Goal: Task Accomplishment & Management: Complete application form

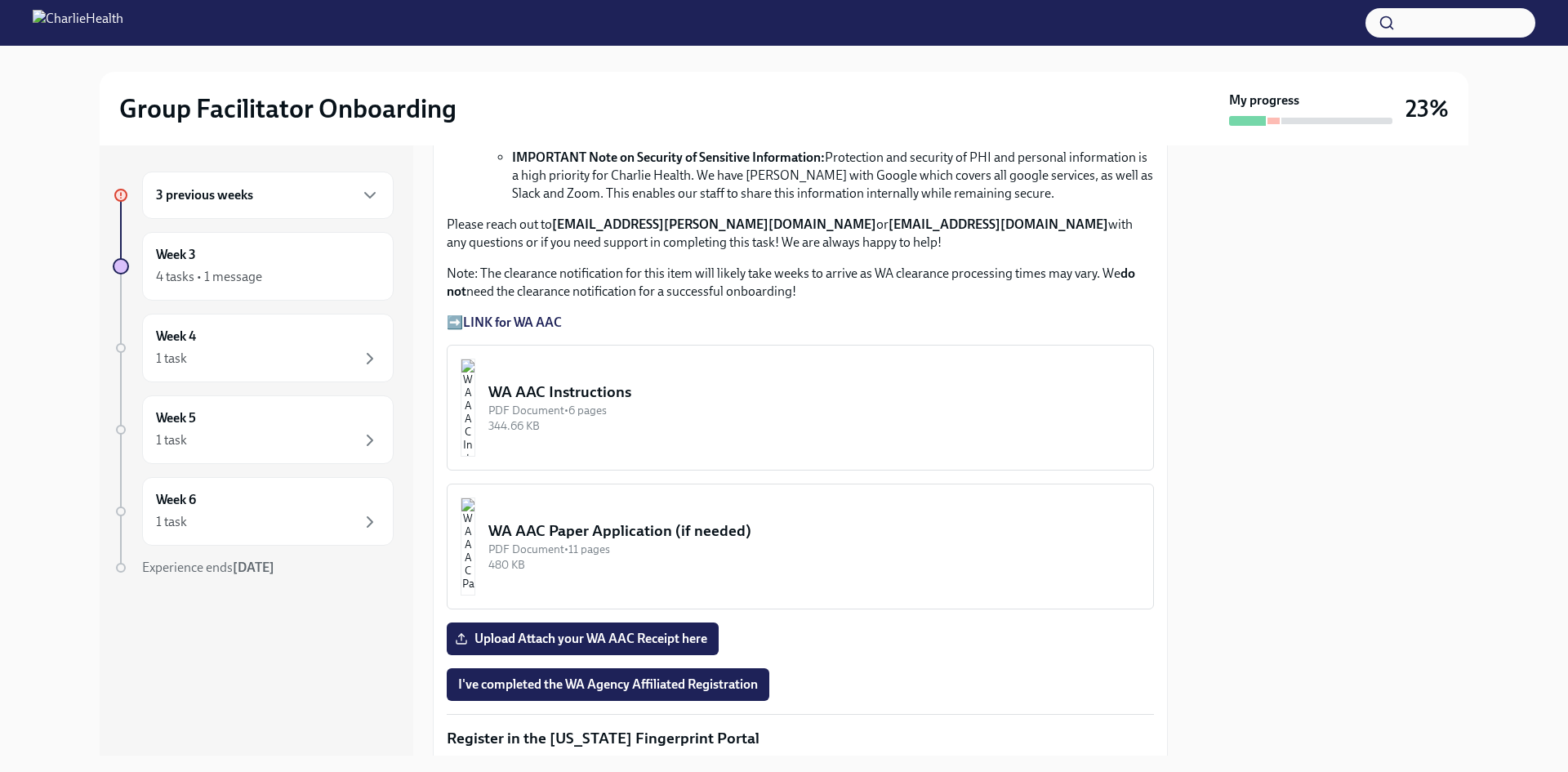
scroll to position [1120, 0]
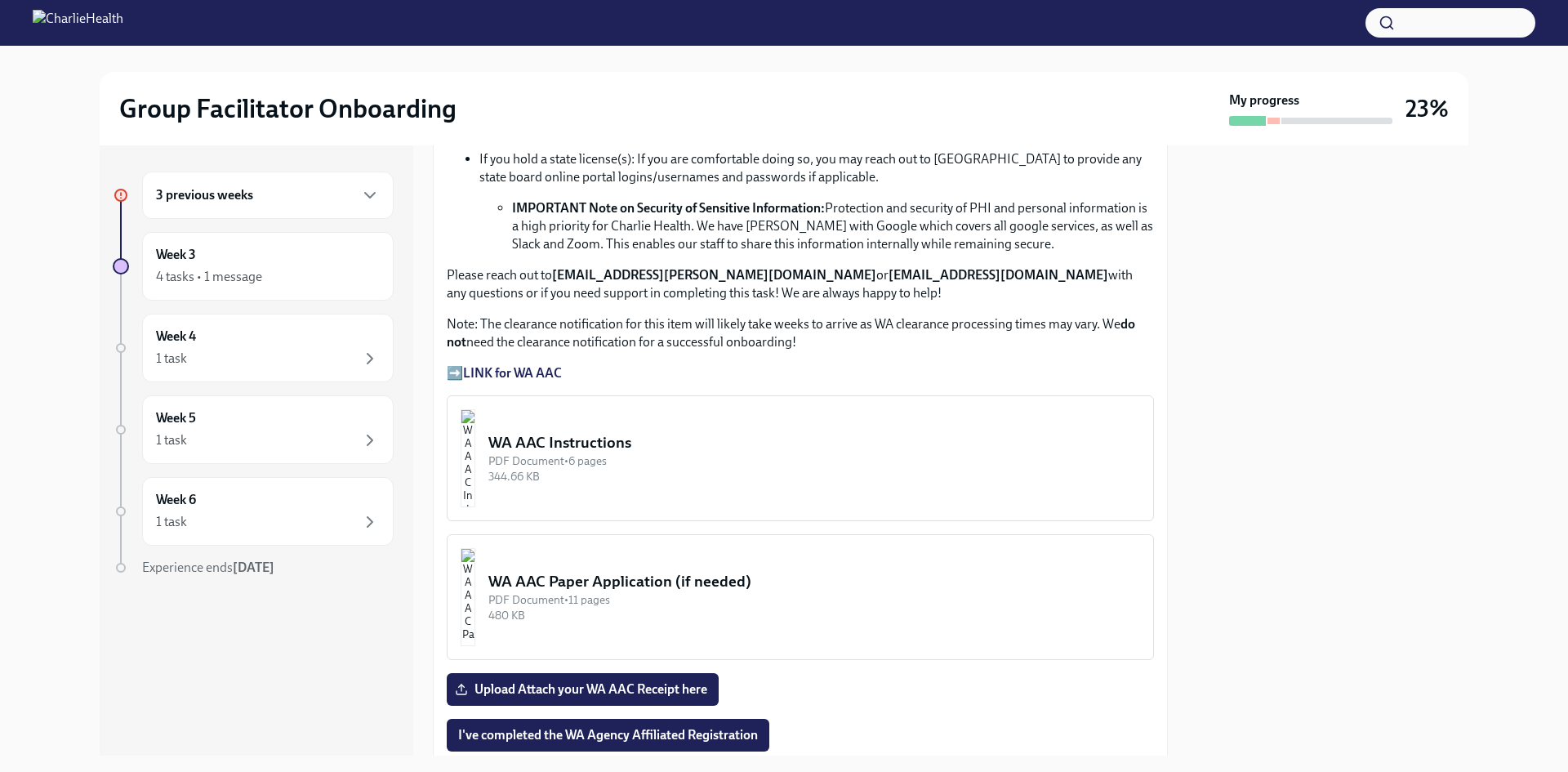
click at [773, 477] on div "344.66 KB" at bounding box center [814, 476] width 652 height 16
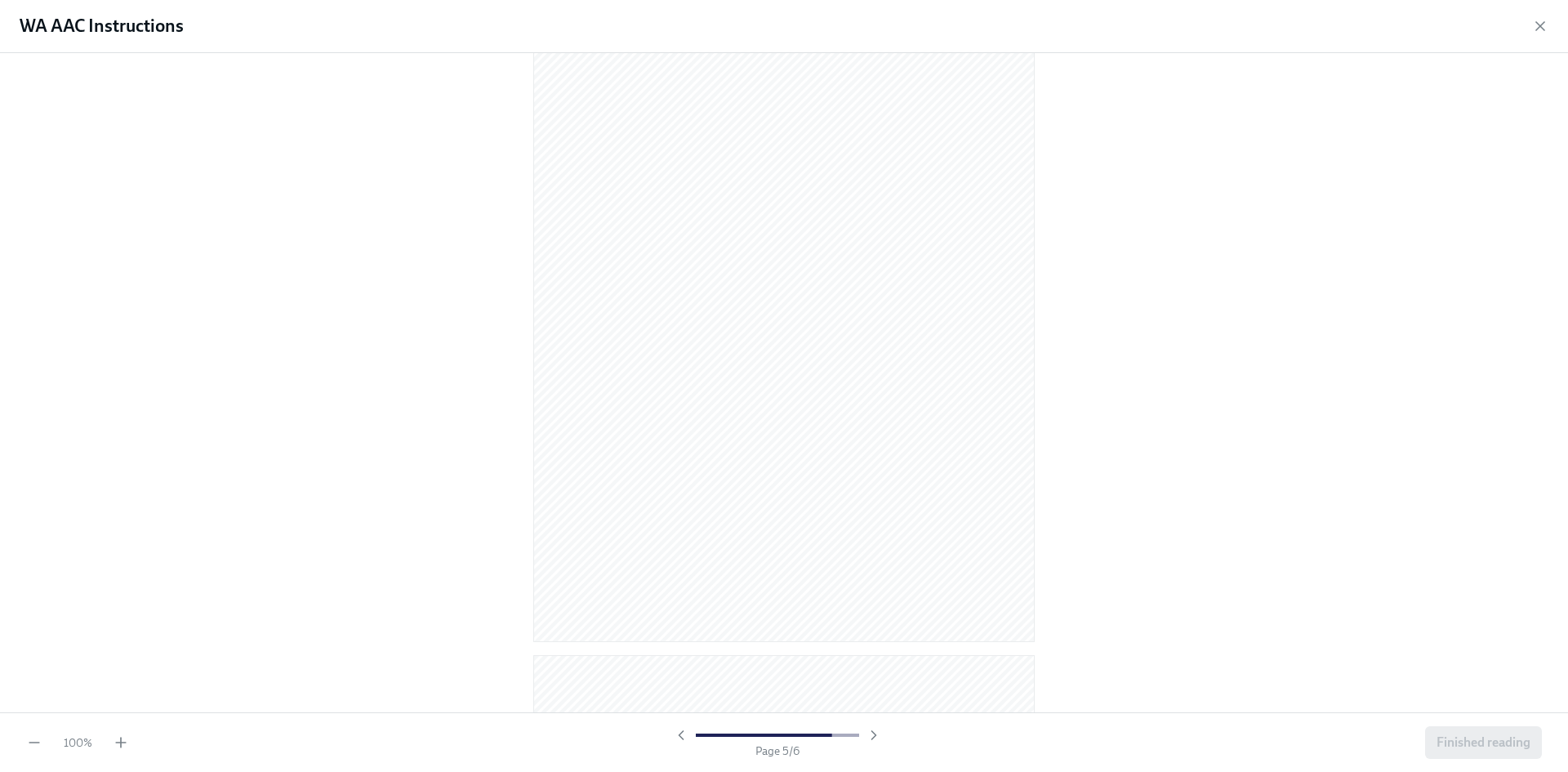
scroll to position [2743, 0]
click at [125, 596] on icon "button" at bounding box center [121, 743] width 17 height 17
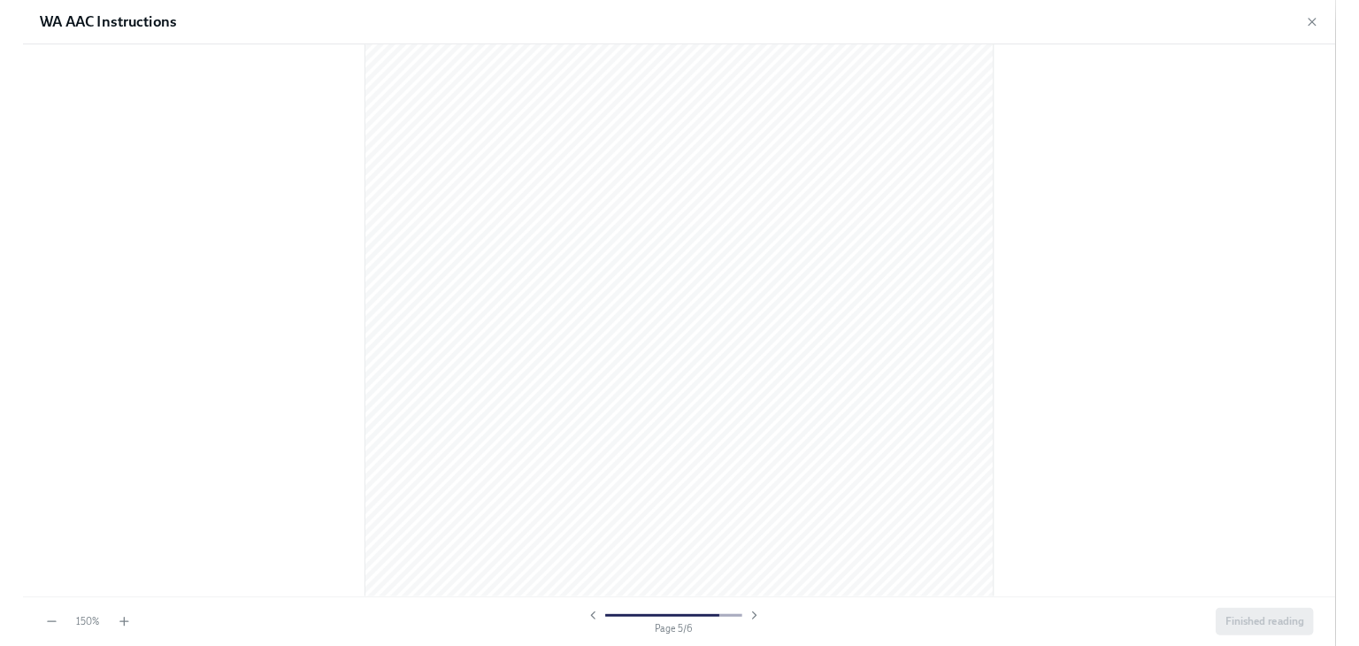
scroll to position [5710, 0]
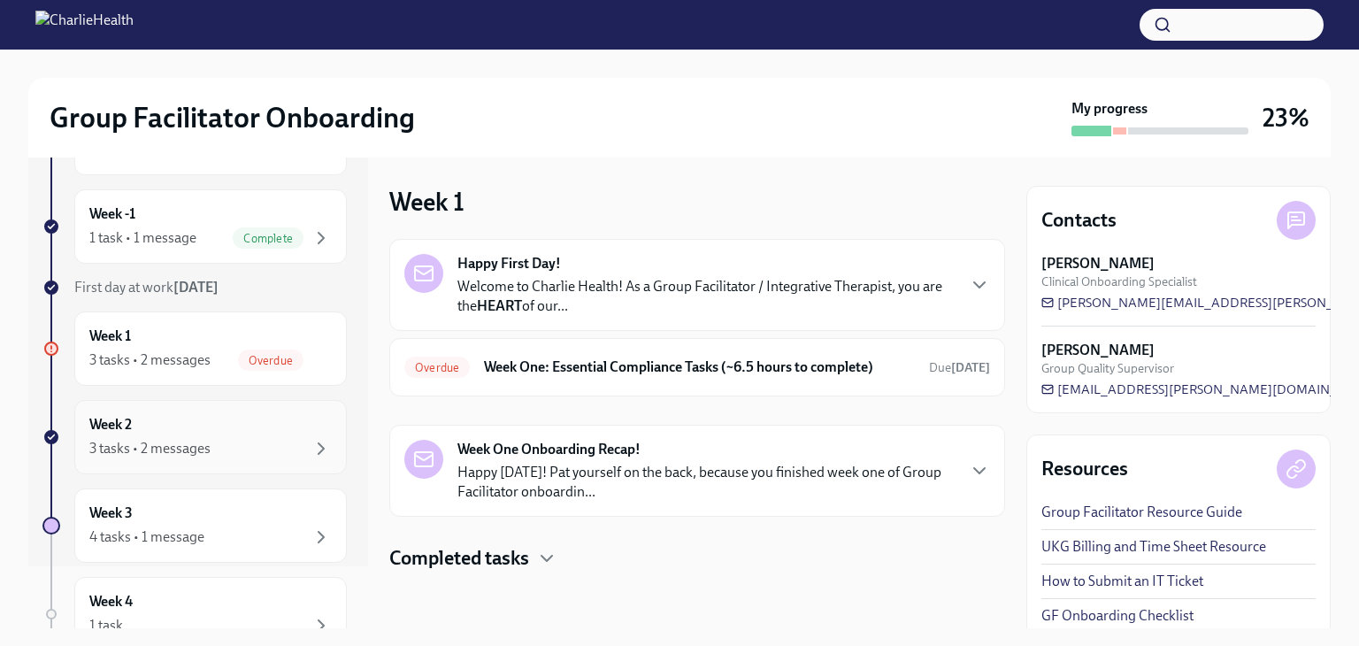
scroll to position [89, 0]
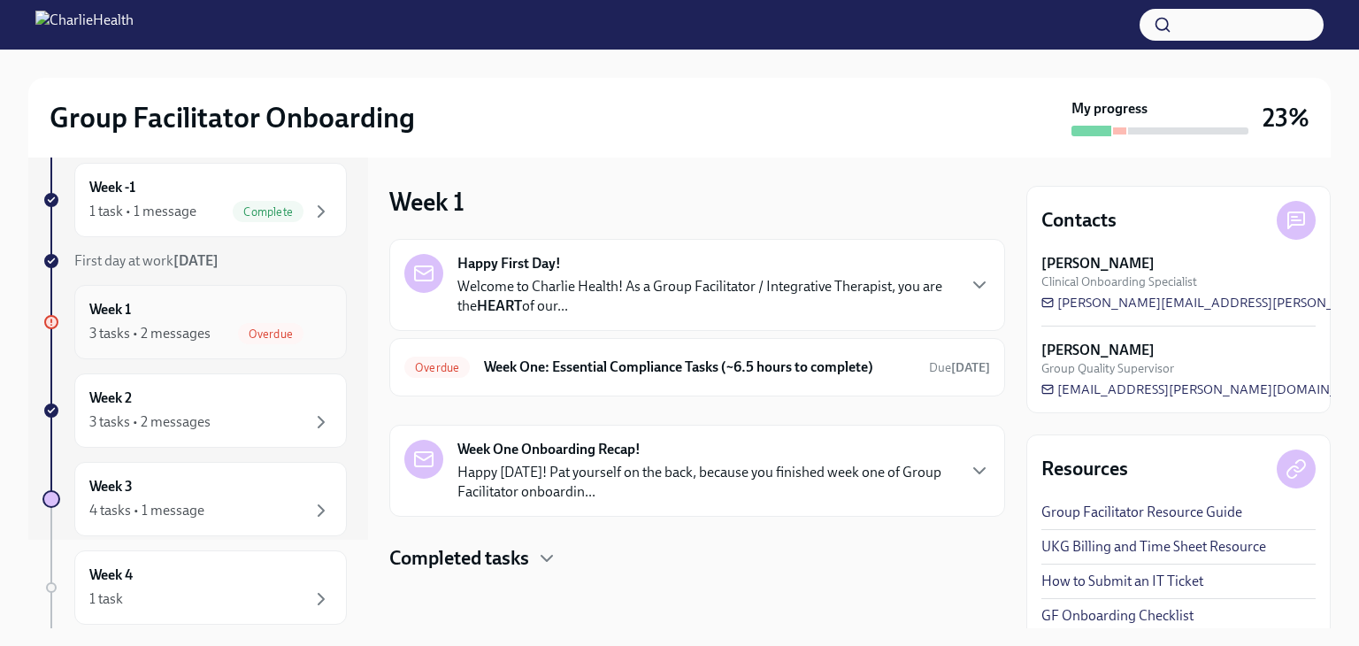
click at [206, 315] on div "Week 1 3 tasks • 2 messages Overdue" at bounding box center [210, 322] width 243 height 44
click at [665, 348] on div "Overdue Week One: Essential Compliance Tasks (~6.5 hours to complete) Due [DATE]" at bounding box center [697, 367] width 616 height 58
click at [680, 362] on h6 "Week One: Essential Compliance Tasks (~6.5 hours to complete)" at bounding box center [699, 367] width 431 height 19
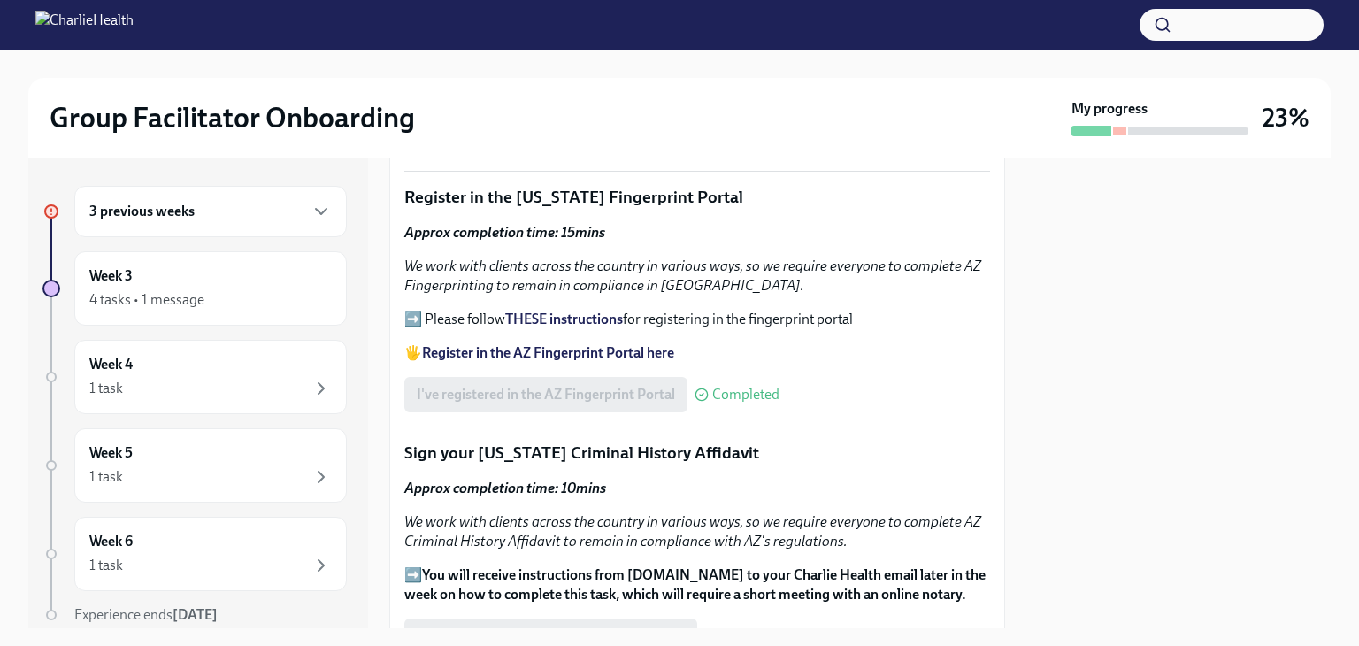
scroll to position [1593, 0]
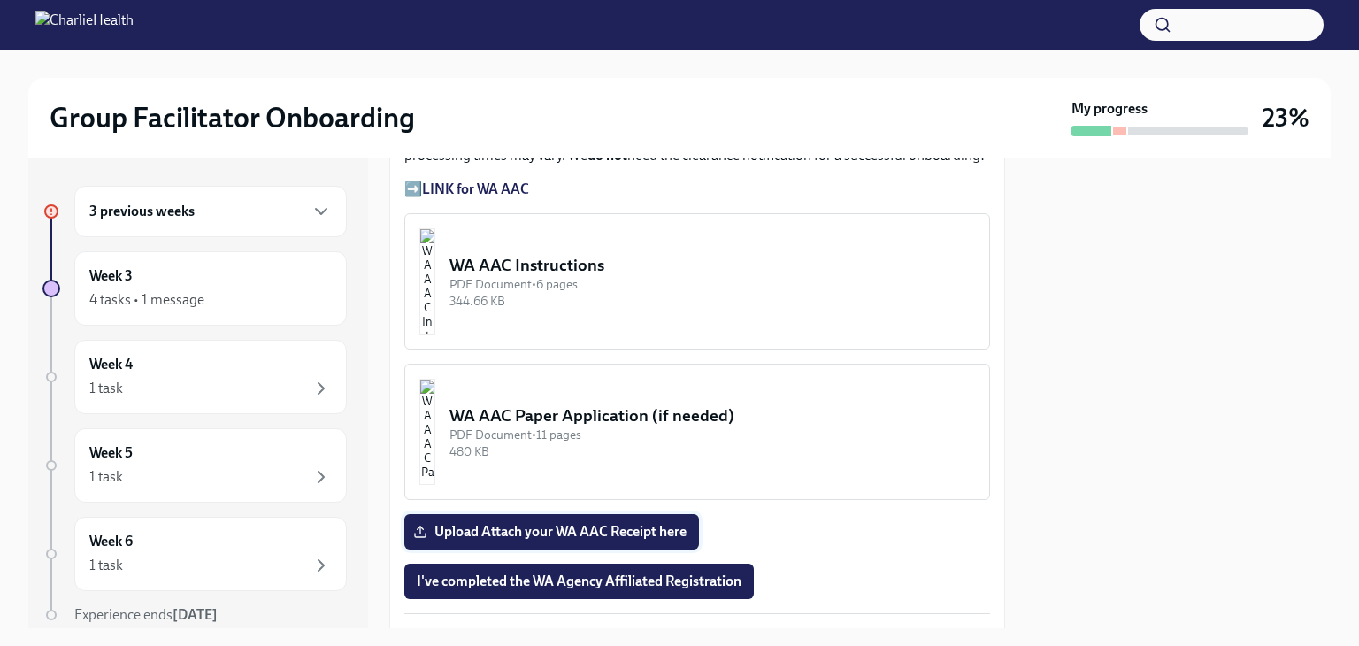
click at [644, 523] on span "Upload Attach your WA AAC Receipt here" at bounding box center [552, 532] width 270 height 18
click at [0, 0] on input "Upload Attach your WA AAC Receipt here" at bounding box center [0, 0] width 0 height 0
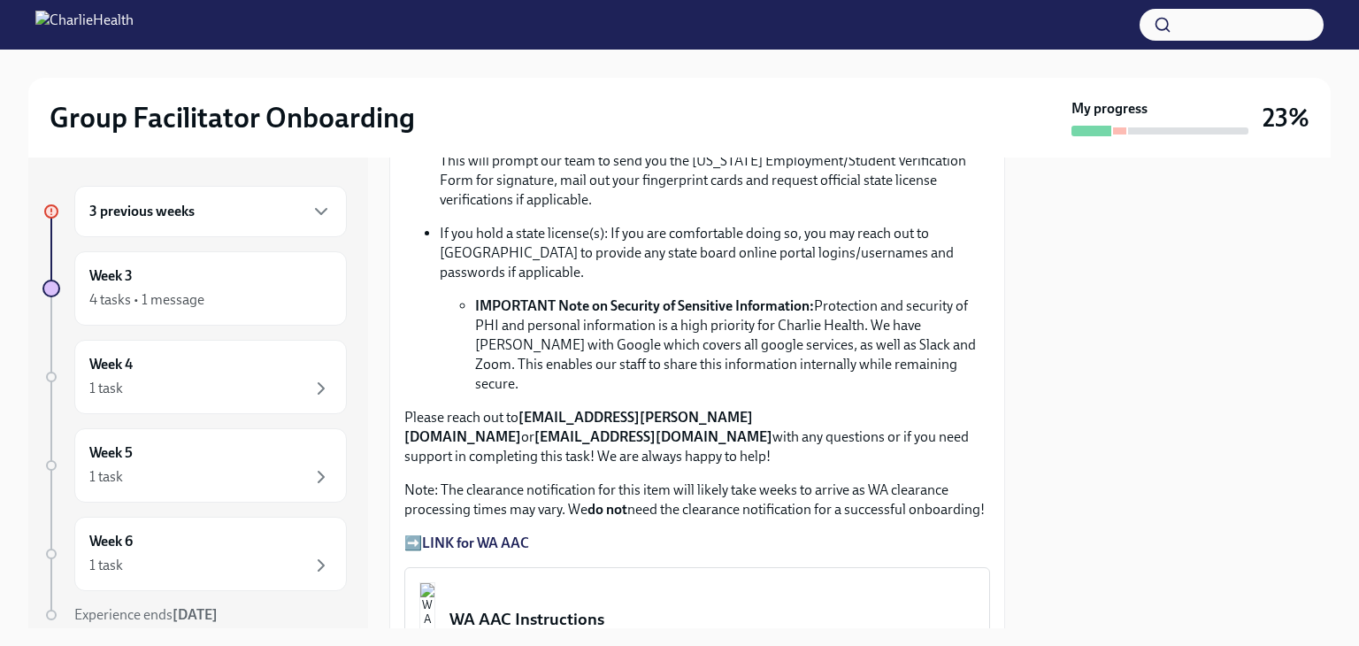
scroll to position [1682, 0]
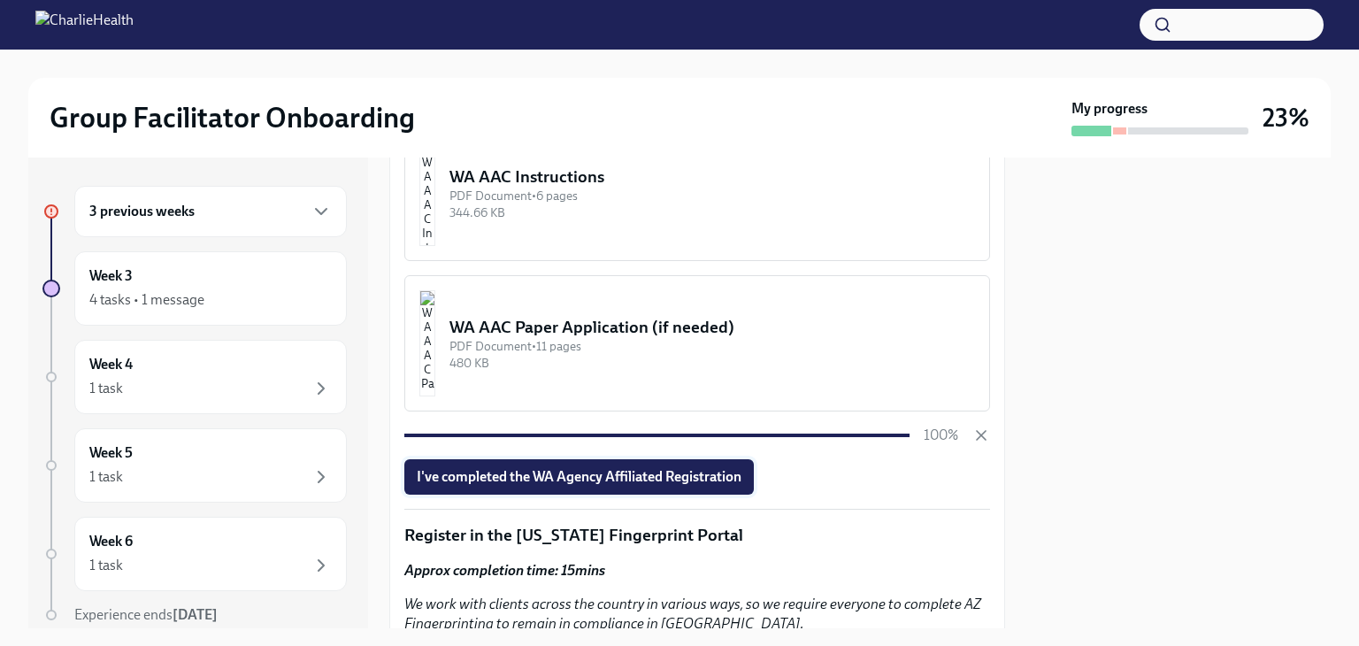
click at [633, 468] on span "I've completed the WA Agency Affiliated Registration" at bounding box center [579, 477] width 325 height 18
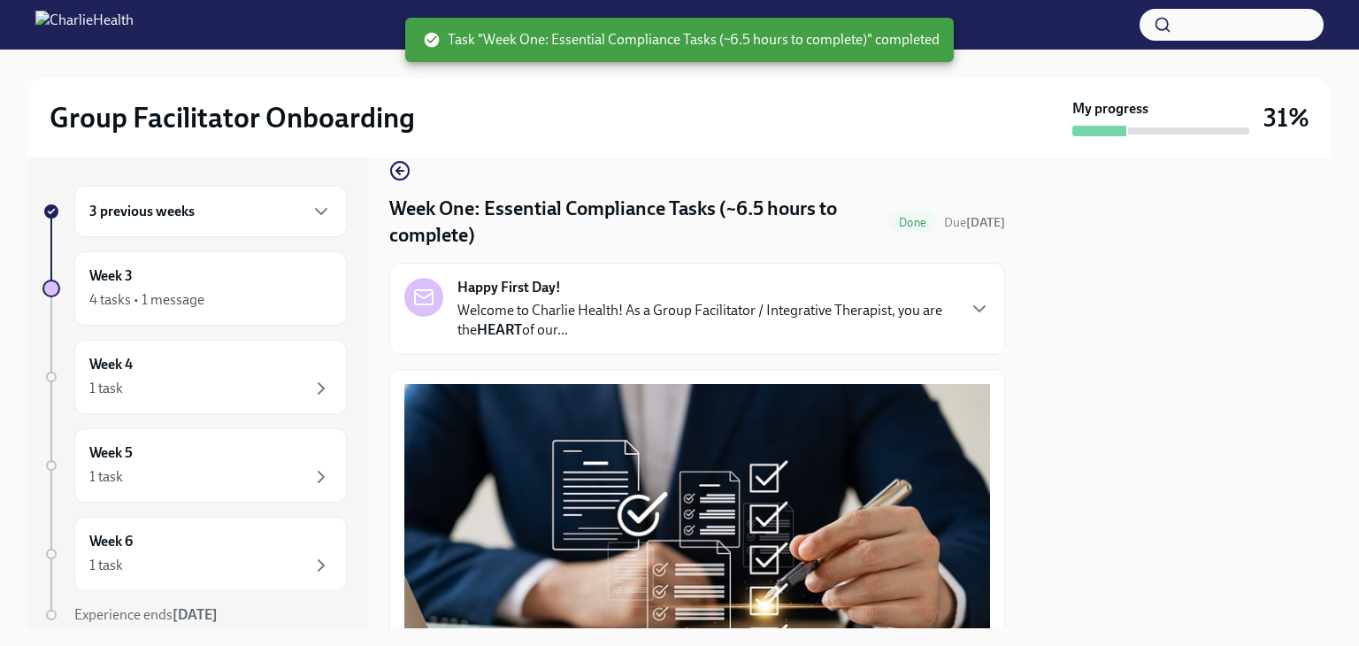
scroll to position [0, 0]
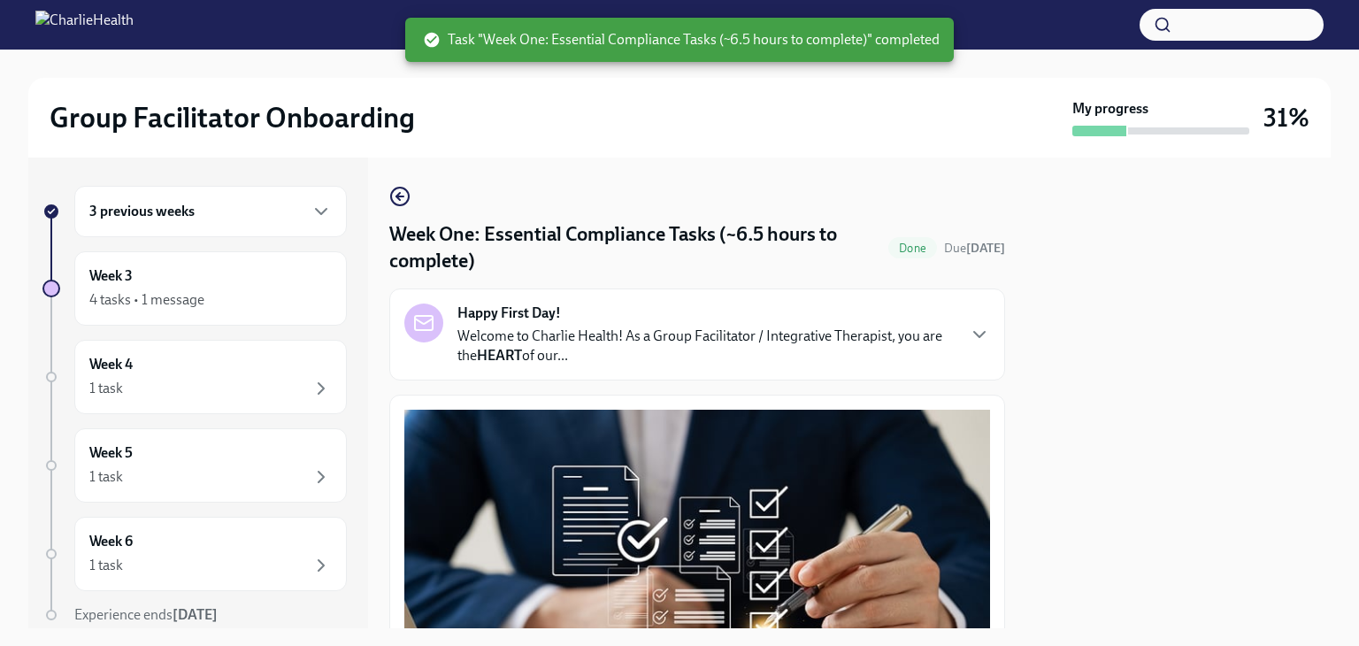
click at [276, 229] on div "3 previous weeks" at bounding box center [210, 211] width 273 height 51
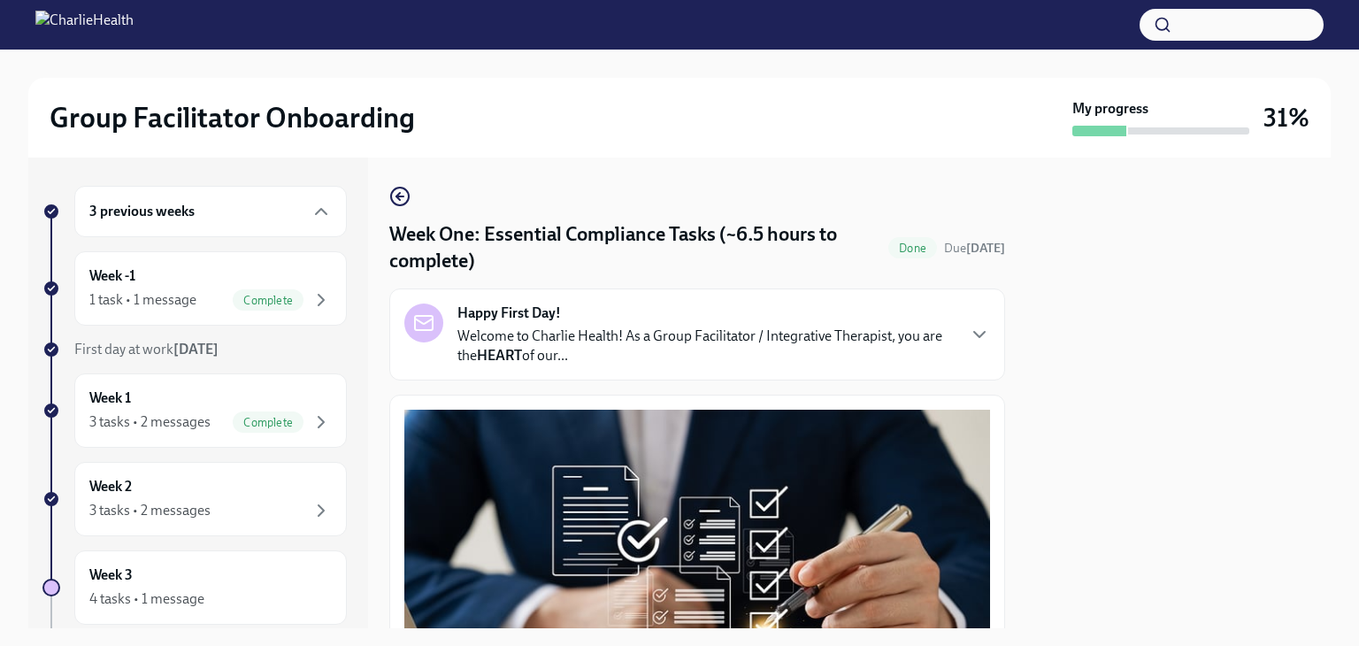
click at [287, 217] on div "3 previous weeks" at bounding box center [210, 211] width 243 height 21
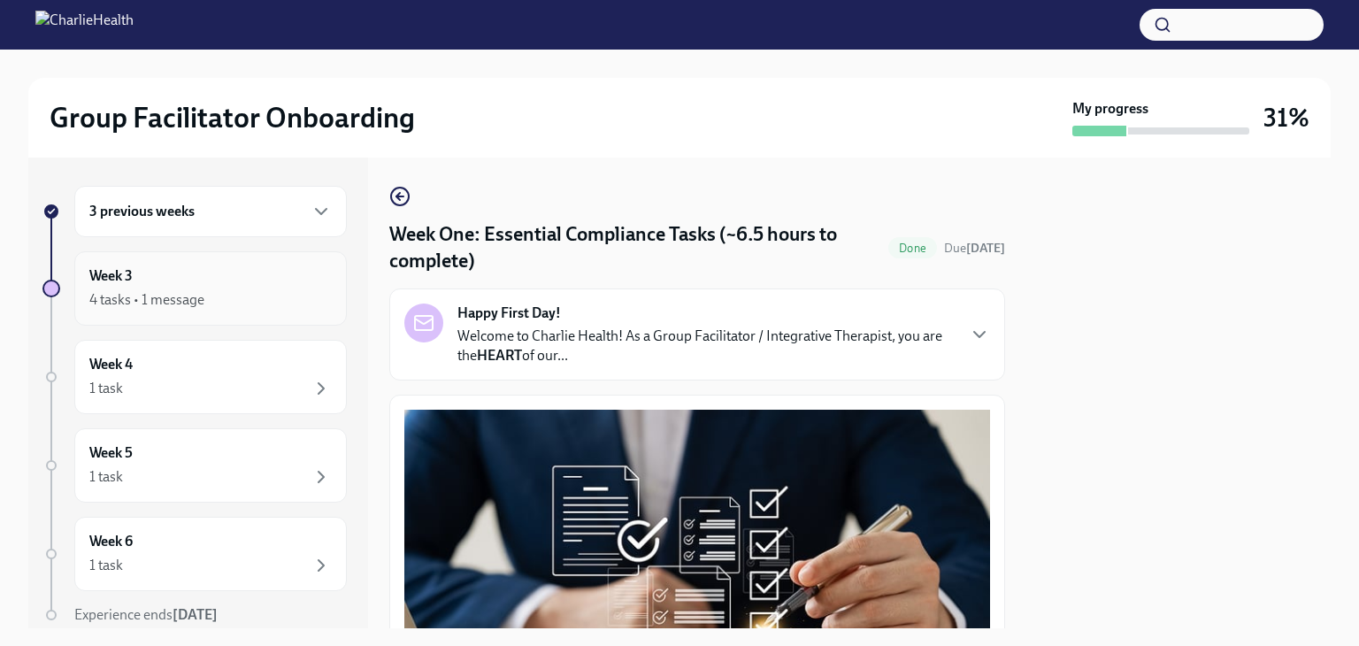
click at [250, 309] on div "4 tasks • 1 message" at bounding box center [210, 299] width 243 height 21
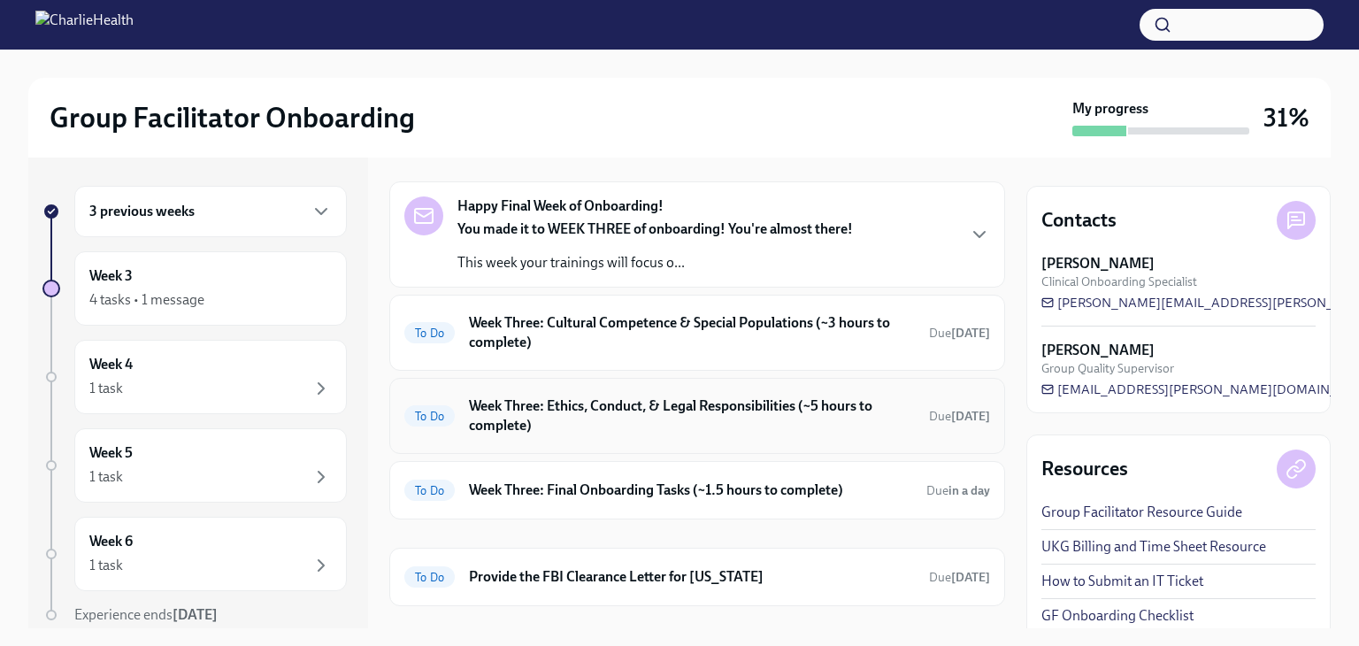
scroll to position [89, 0]
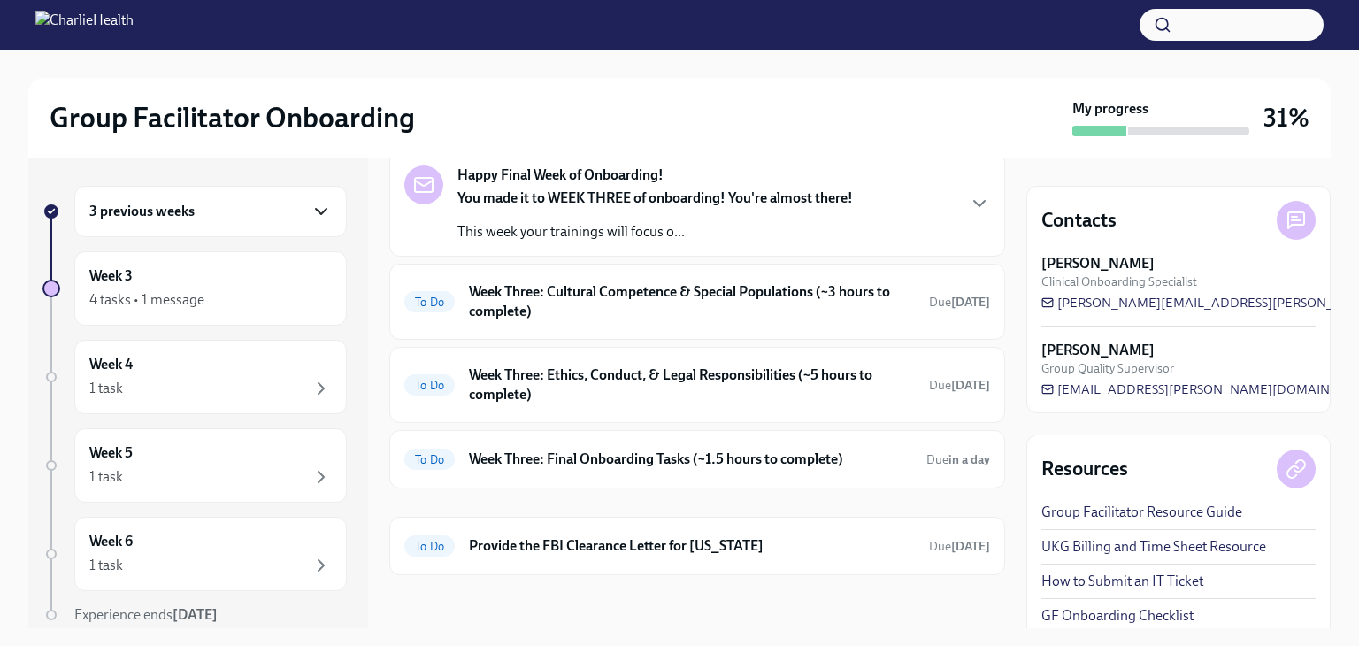
click at [311, 220] on icon "button" at bounding box center [321, 211] width 21 height 21
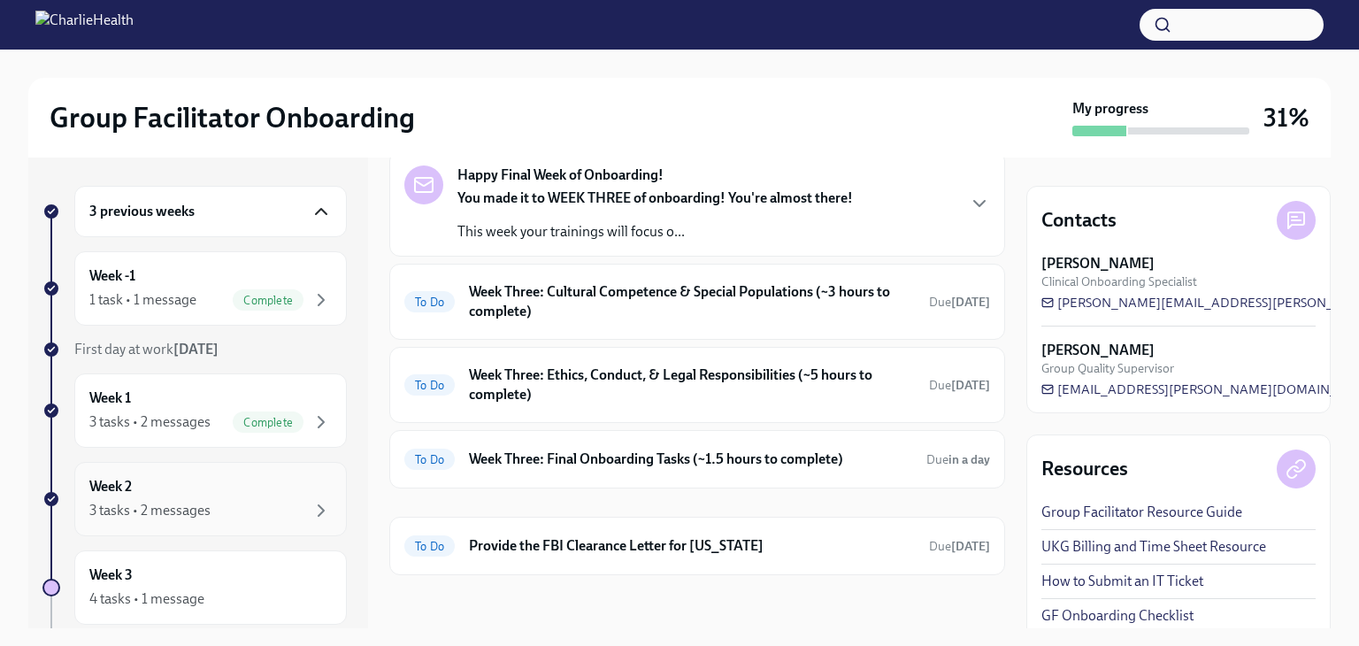
click at [241, 484] on div "Week 2 3 tasks • 2 messages" at bounding box center [210, 499] width 243 height 44
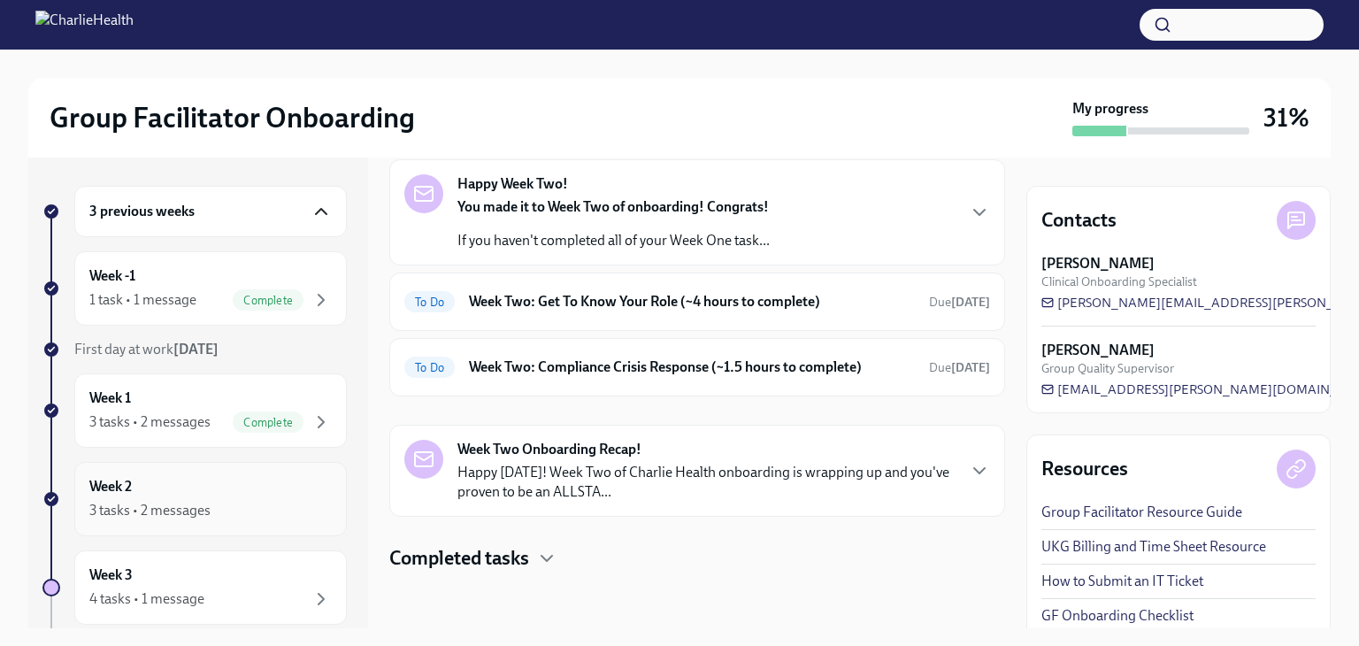
scroll to position [78, 0]
click at [626, 375] on h6 "Week Two: Compliance Crisis Response (~1.5 hours to complete)" at bounding box center [692, 368] width 446 height 19
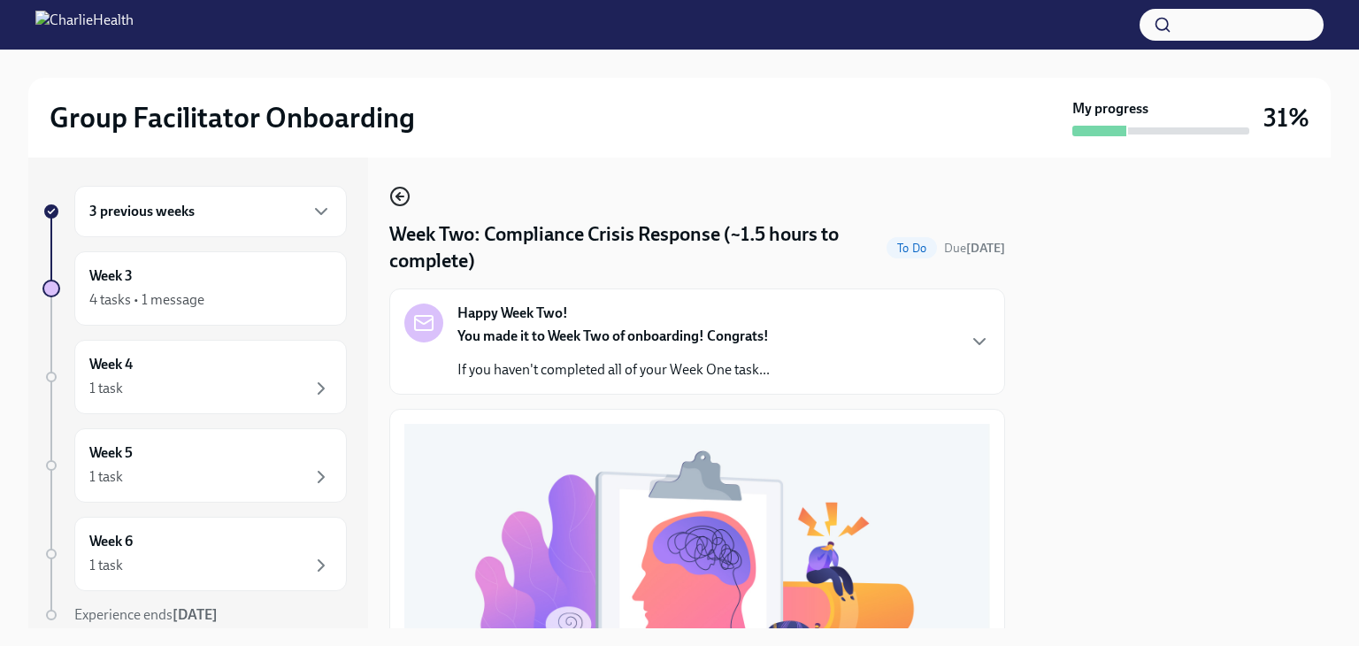
click at [395, 194] on icon "button" at bounding box center [399, 196] width 21 height 21
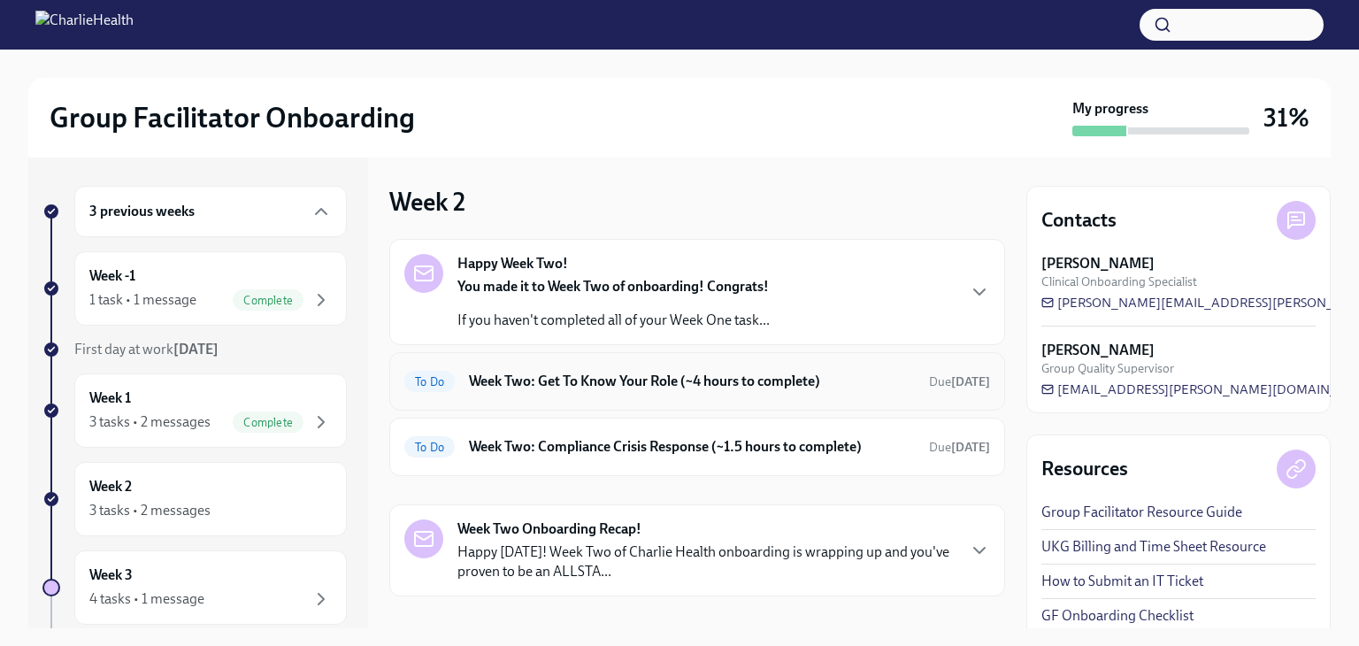
click at [620, 367] on div "To Do Week Two: Get To Know Your Role (~4 hours to complete) Due [DATE]" at bounding box center [697, 381] width 586 height 28
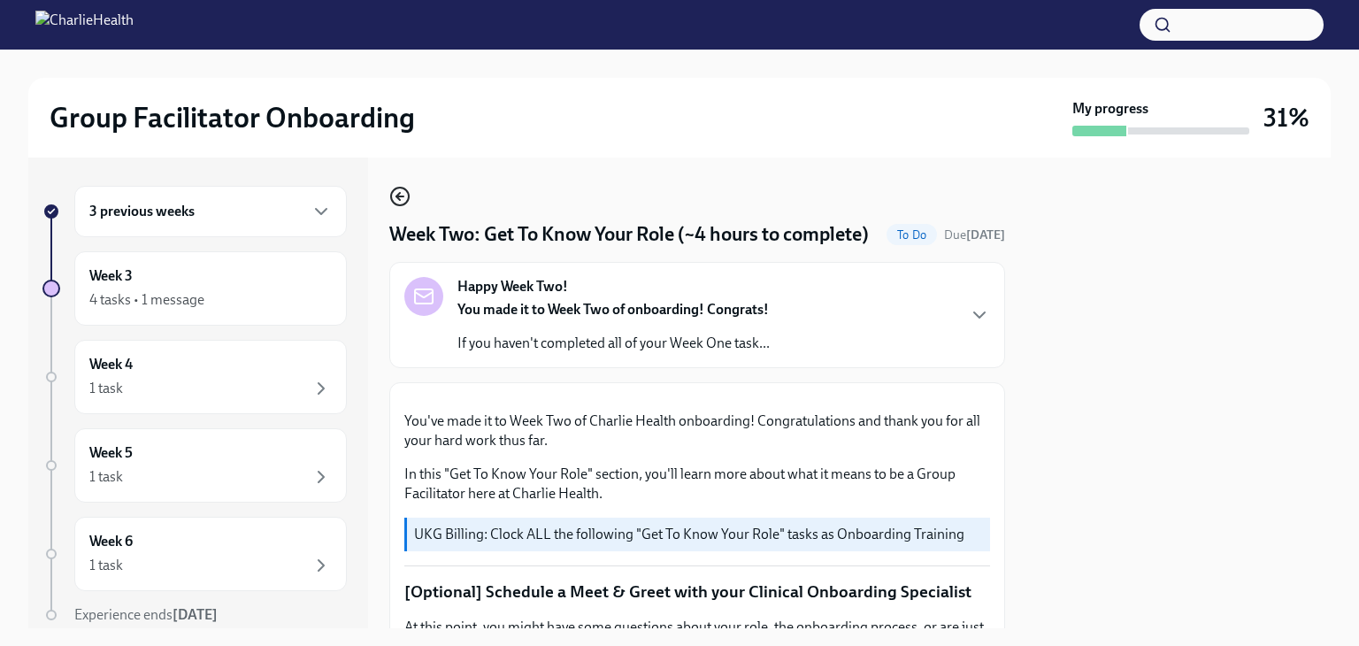
click at [409, 194] on circle "button" at bounding box center [400, 197] width 18 height 18
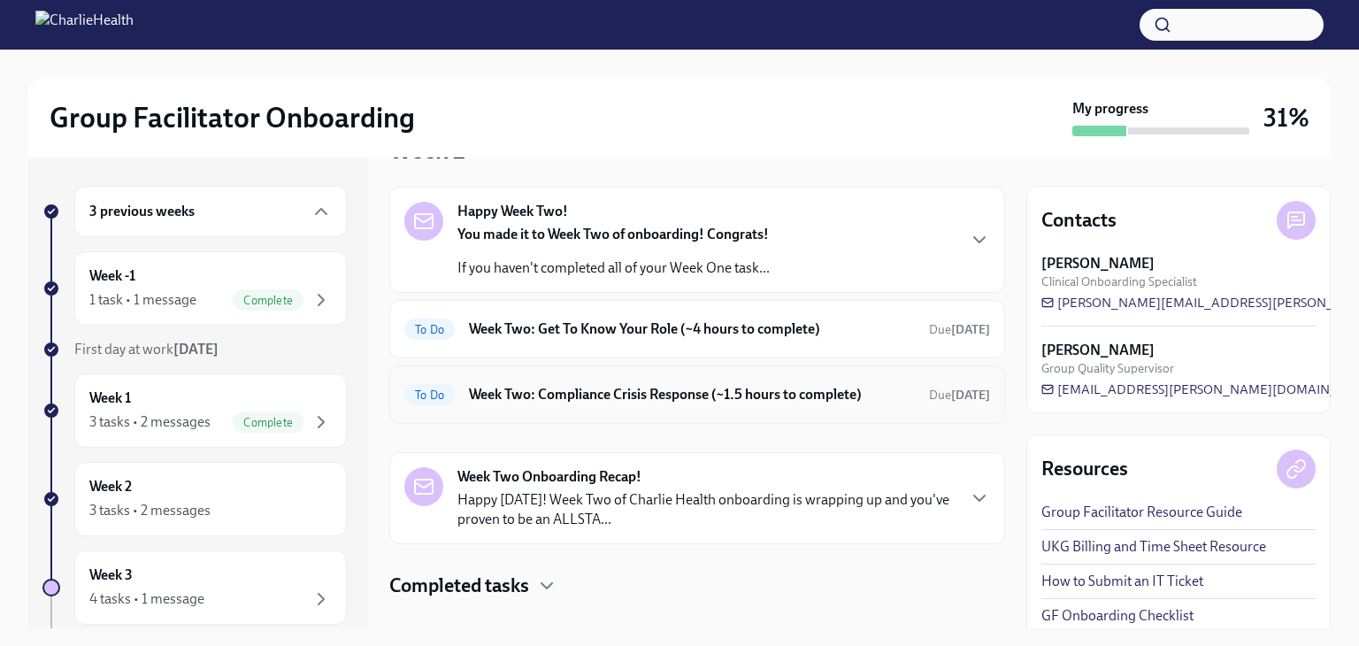
scroll to position [78, 0]
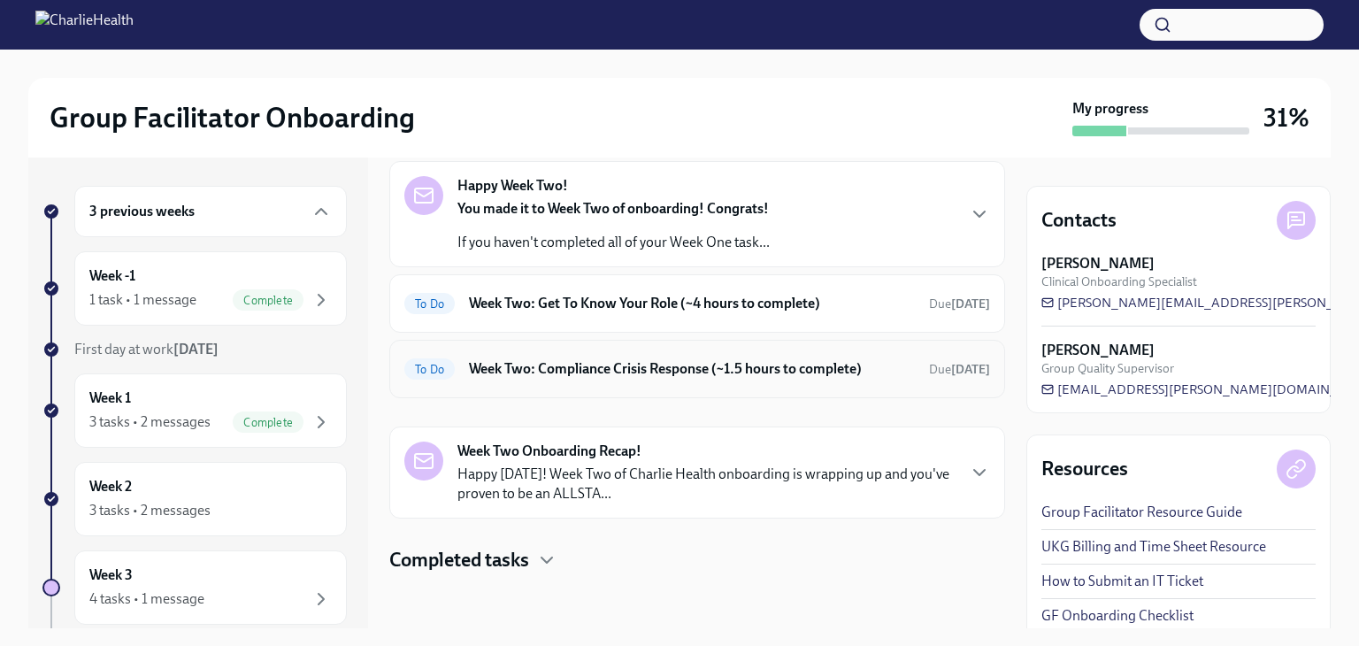
click at [527, 364] on h6 "Week Two: Compliance Crisis Response (~1.5 hours to complete)" at bounding box center [692, 368] width 446 height 19
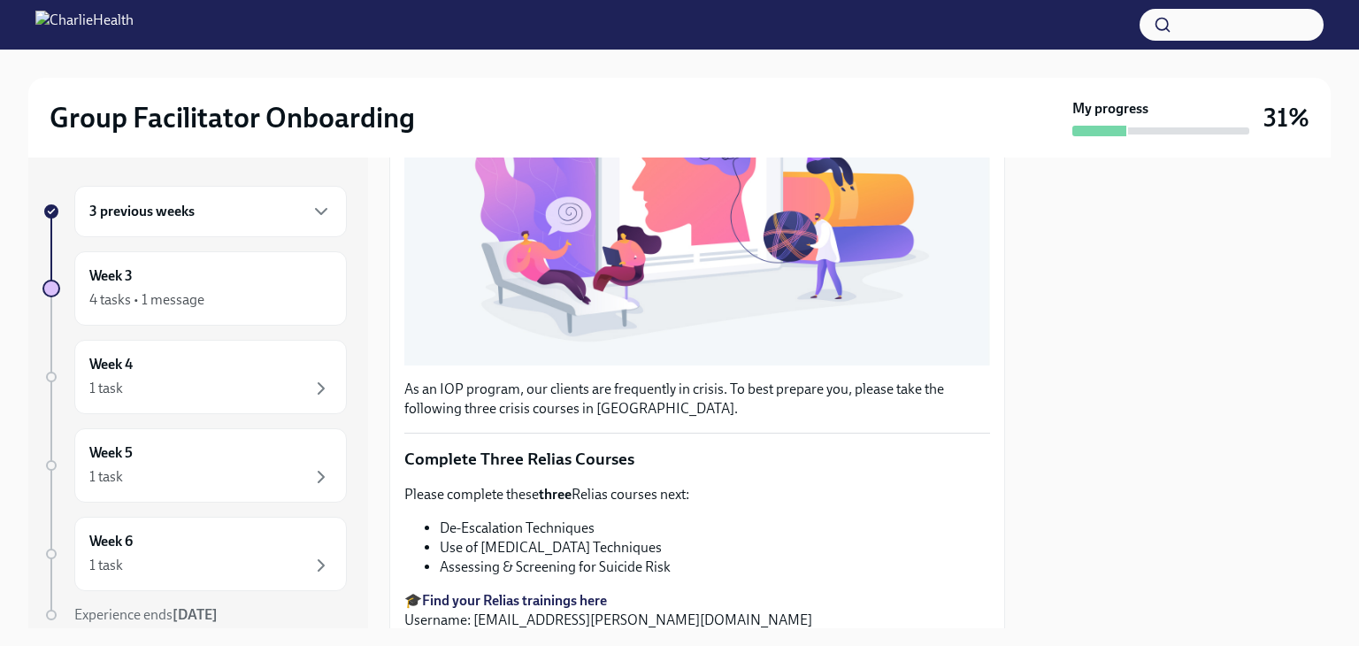
scroll to position [662, 0]
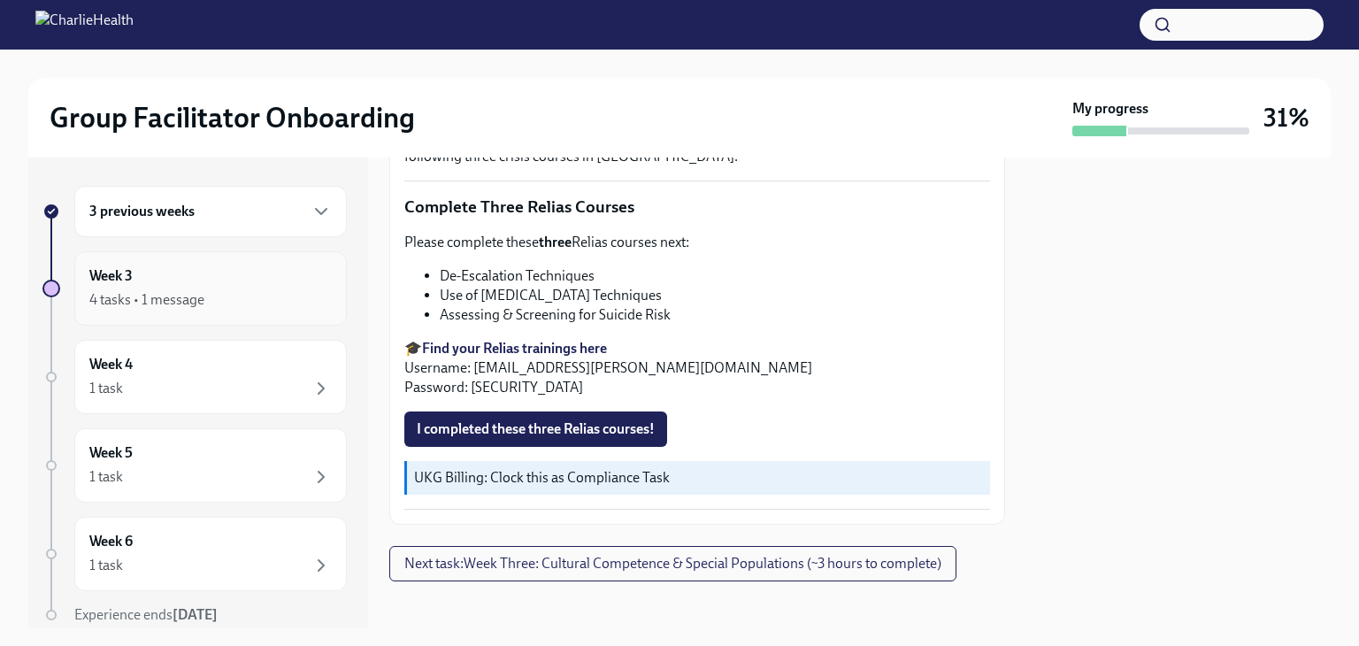
click at [262, 297] on div "4 tasks • 1 message" at bounding box center [210, 299] width 243 height 21
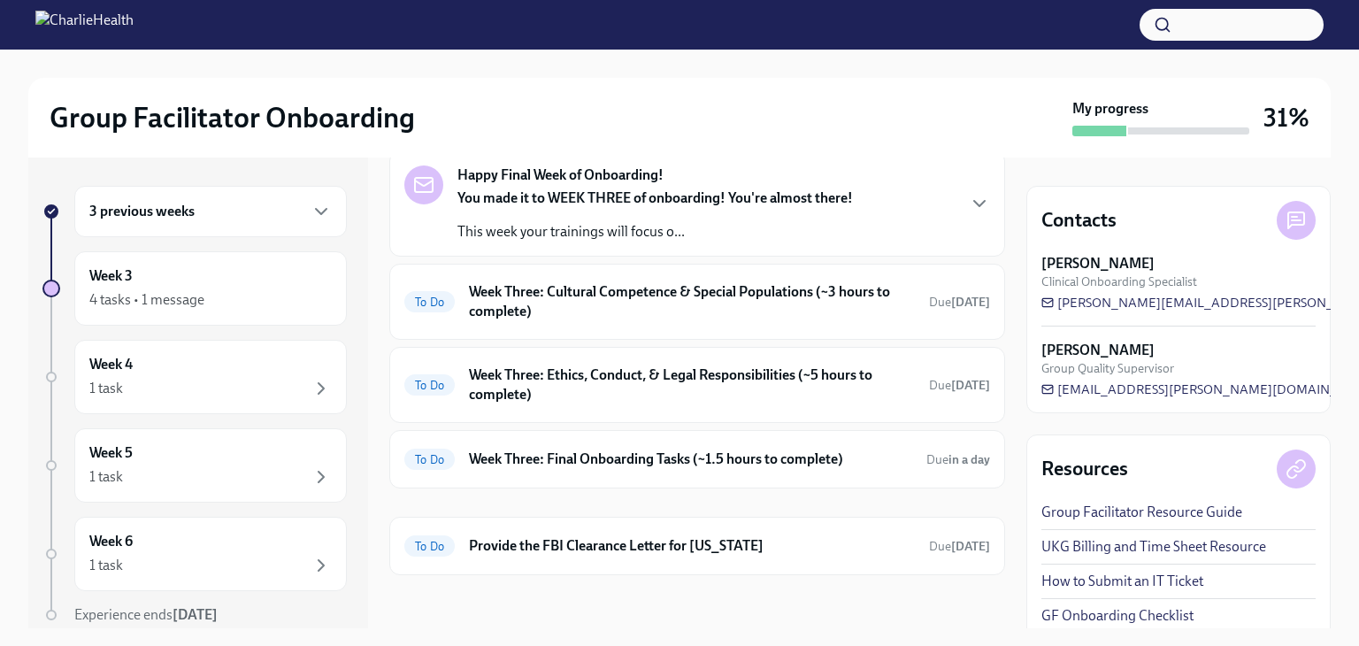
scroll to position [90, 0]
click at [789, 312] on h6 "Week Three: Cultural Competence & Special Populations (~3 hours to complete)" at bounding box center [692, 300] width 446 height 39
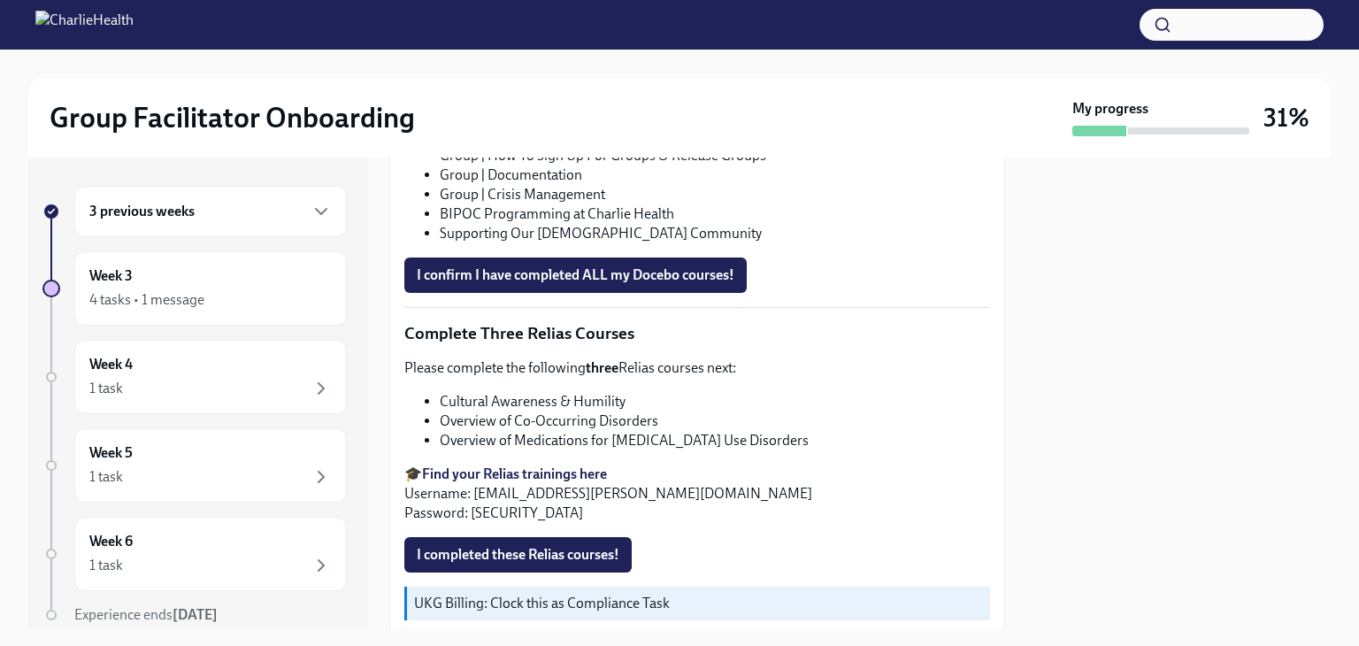
scroll to position [1352, 0]
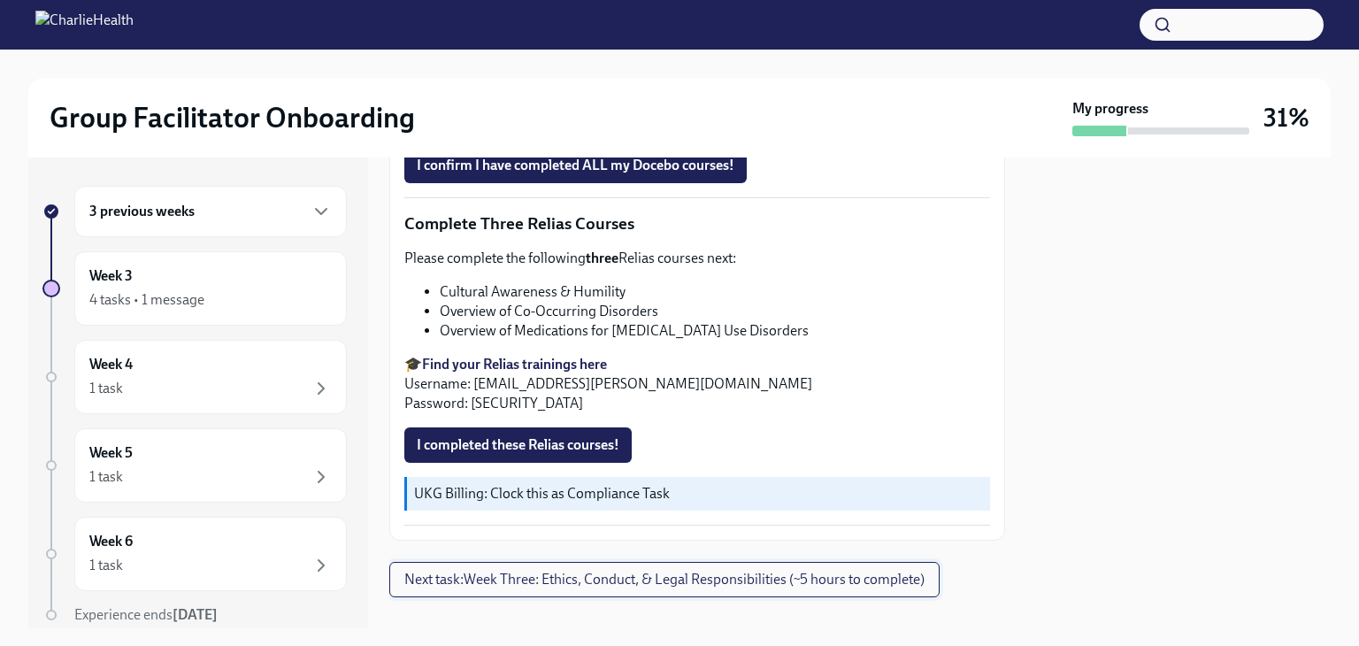
click at [697, 571] on span "Next task : Week Three: Ethics, Conduct, & Legal Responsibilities (~5 hours to …" at bounding box center [664, 580] width 520 height 18
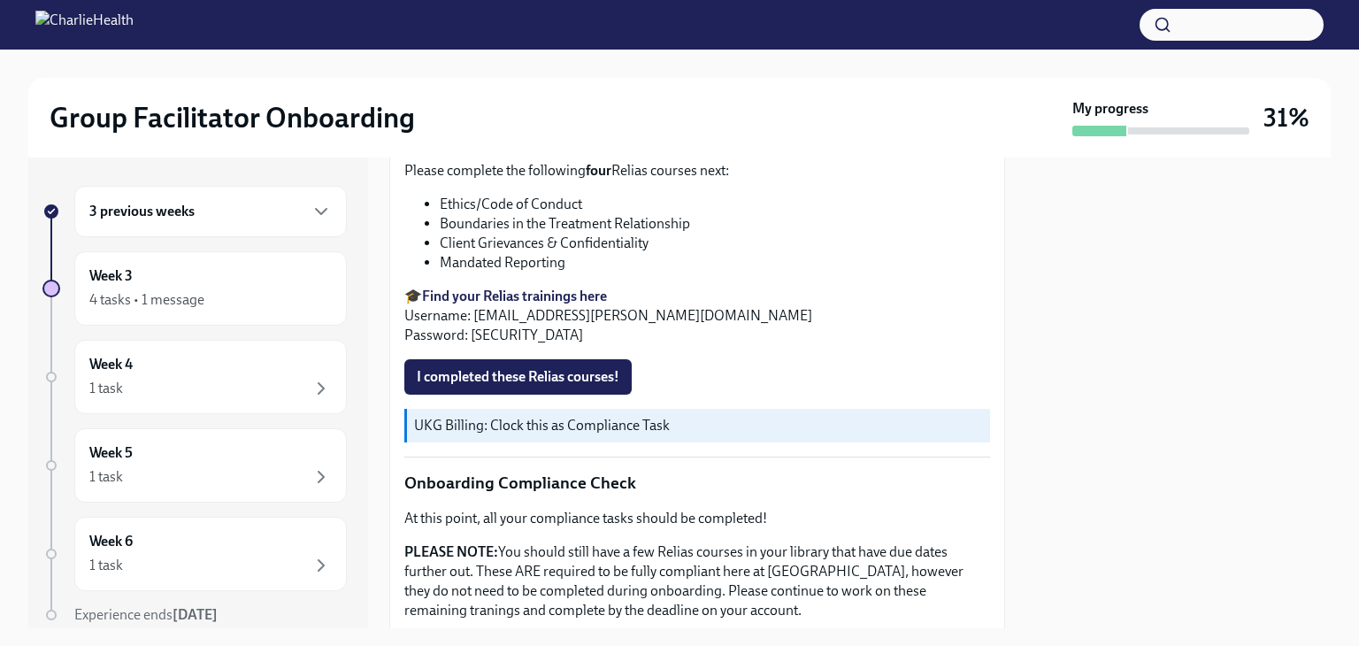
scroll to position [1043, 0]
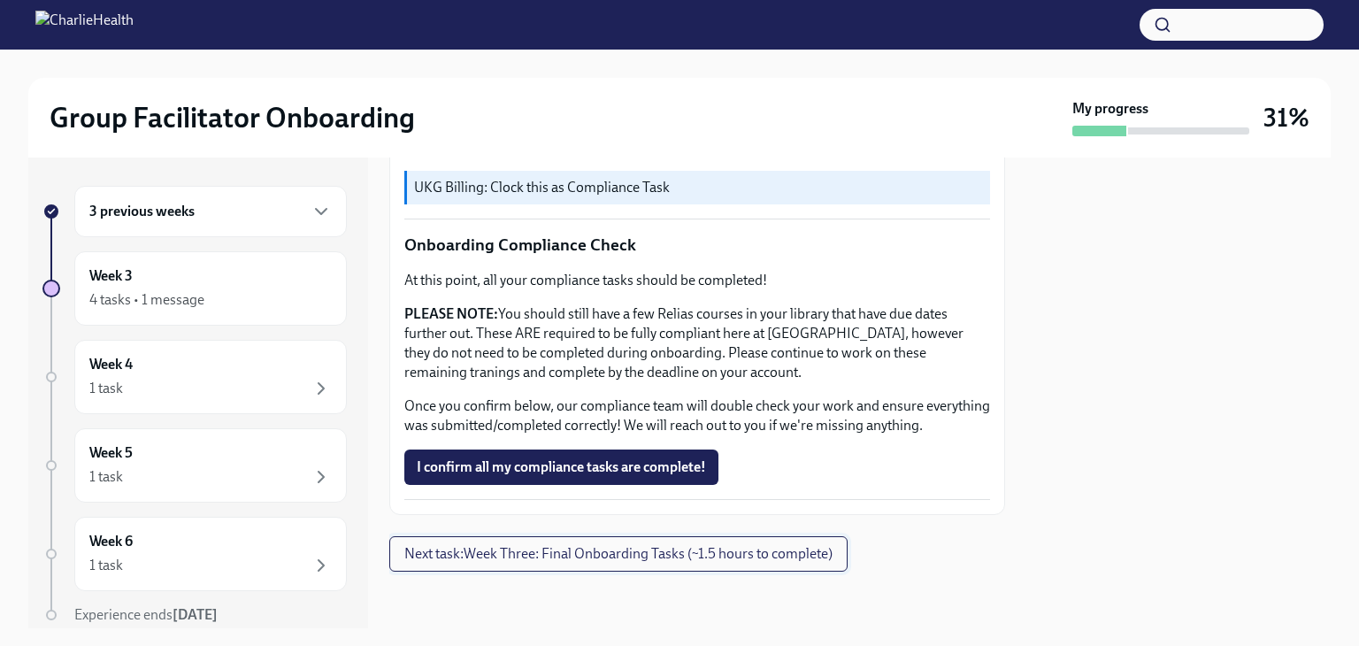
click at [642, 557] on span "Next task : Week Three: Final Onboarding Tasks (~1.5 hours to complete)" at bounding box center [618, 554] width 428 height 18
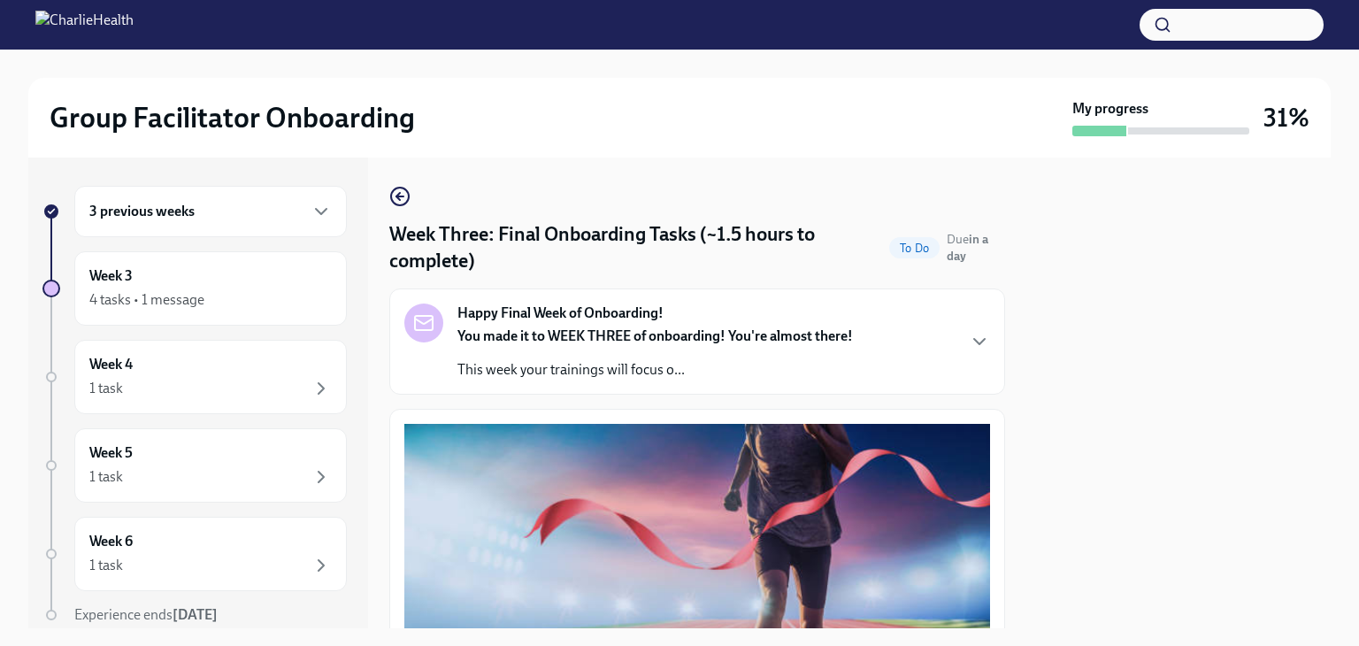
click at [273, 213] on div "3 previous weeks" at bounding box center [210, 211] width 243 height 21
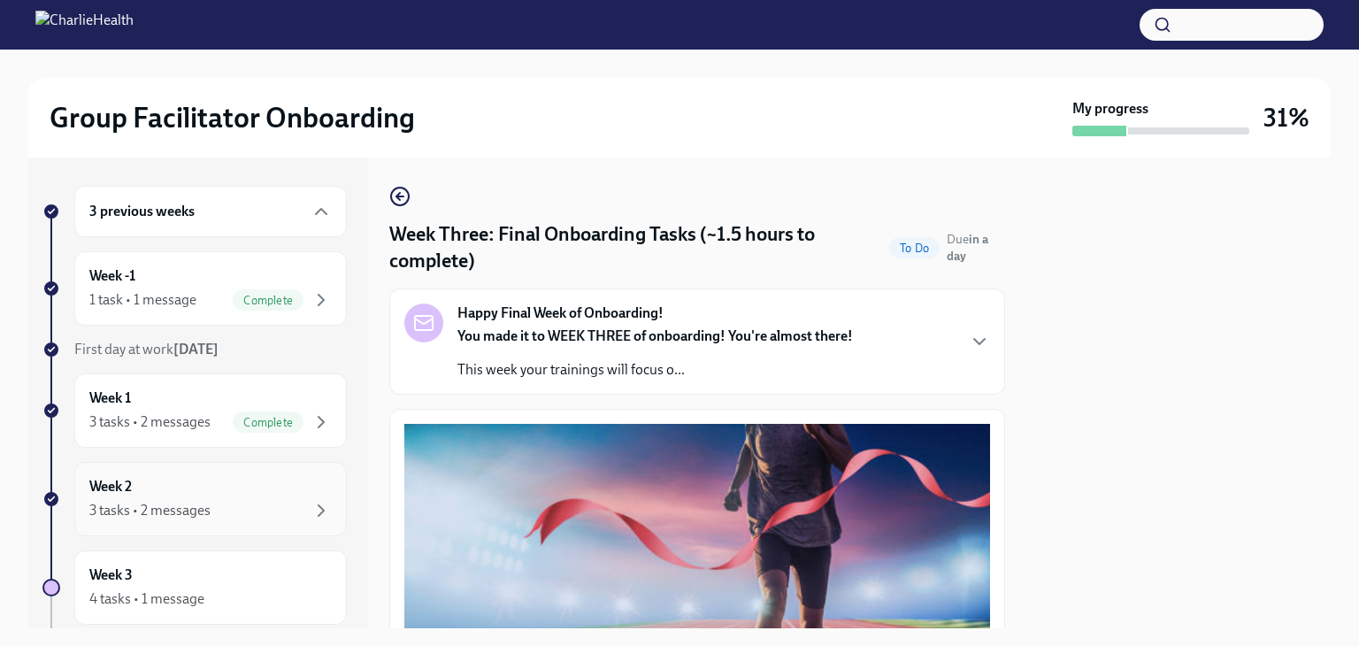
click at [181, 501] on div "3 tasks • 2 messages" at bounding box center [149, 510] width 121 height 19
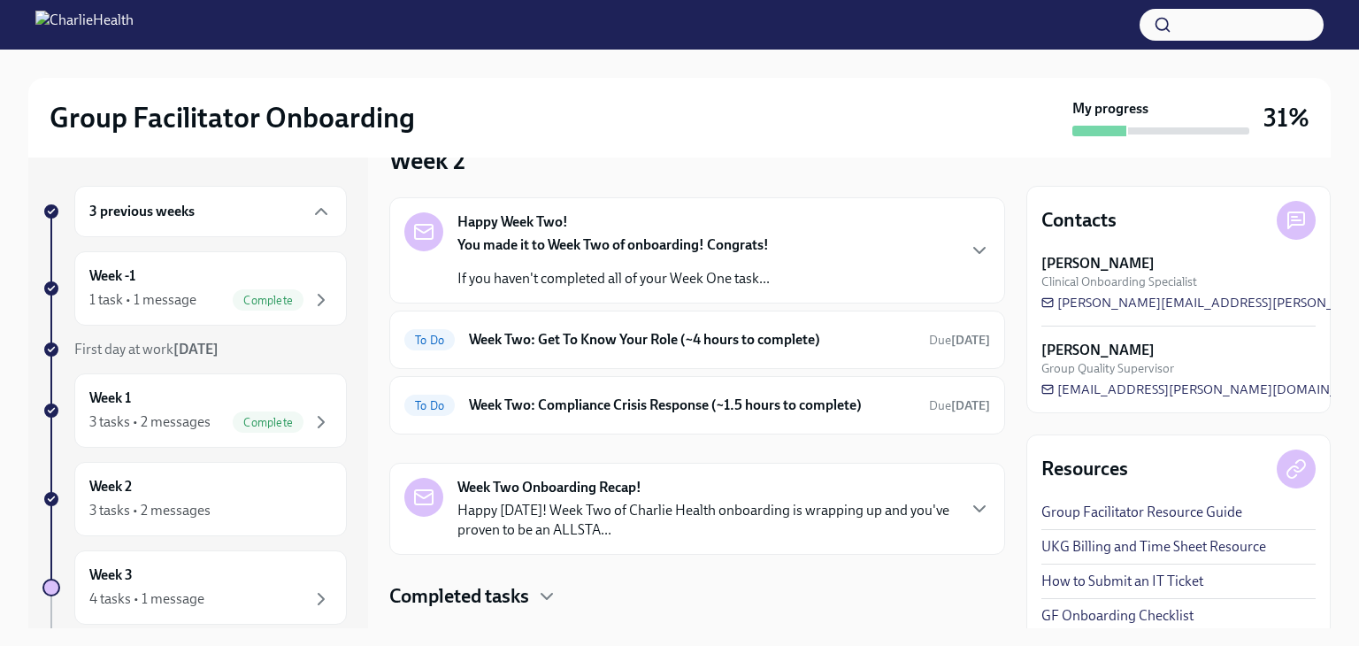
scroll to position [78, 0]
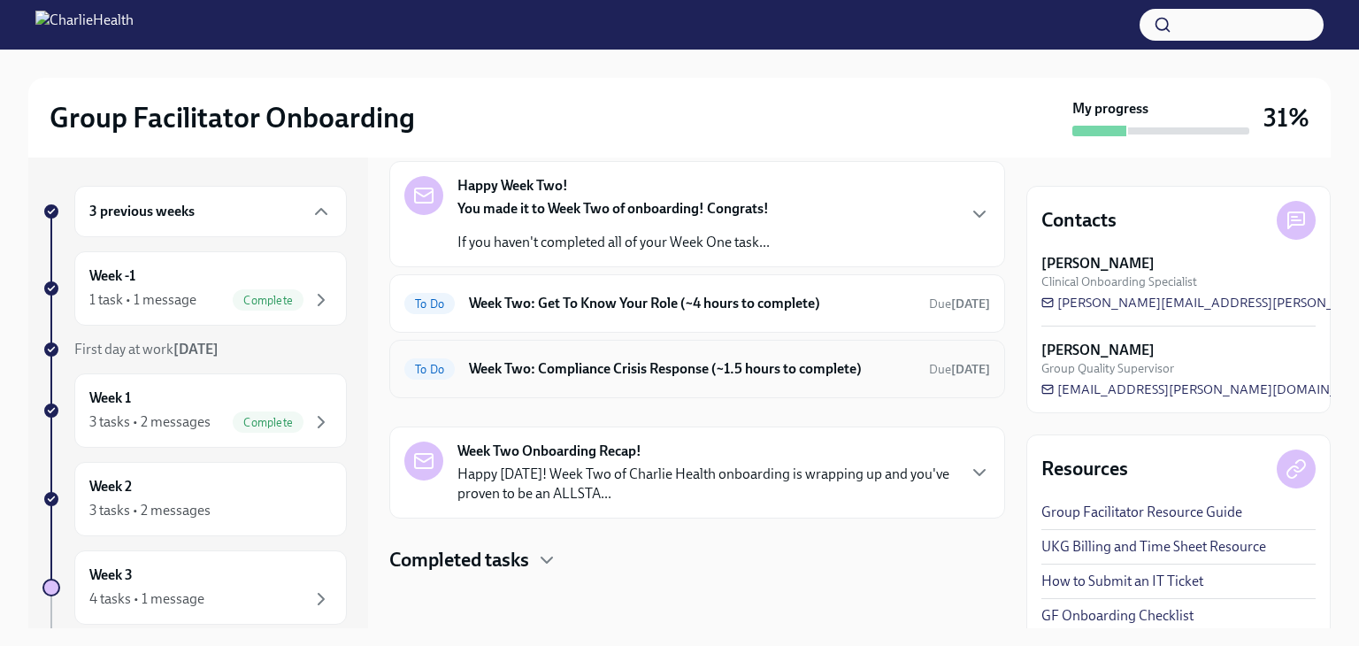
click at [811, 382] on div "To Do Week Two: Compliance Crisis Response (~1.5 hours to complete) Due [DATE]" at bounding box center [697, 369] width 616 height 58
click at [696, 371] on h6 "Week Two: Compliance Crisis Response (~1.5 hours to complete)" at bounding box center [692, 368] width 446 height 19
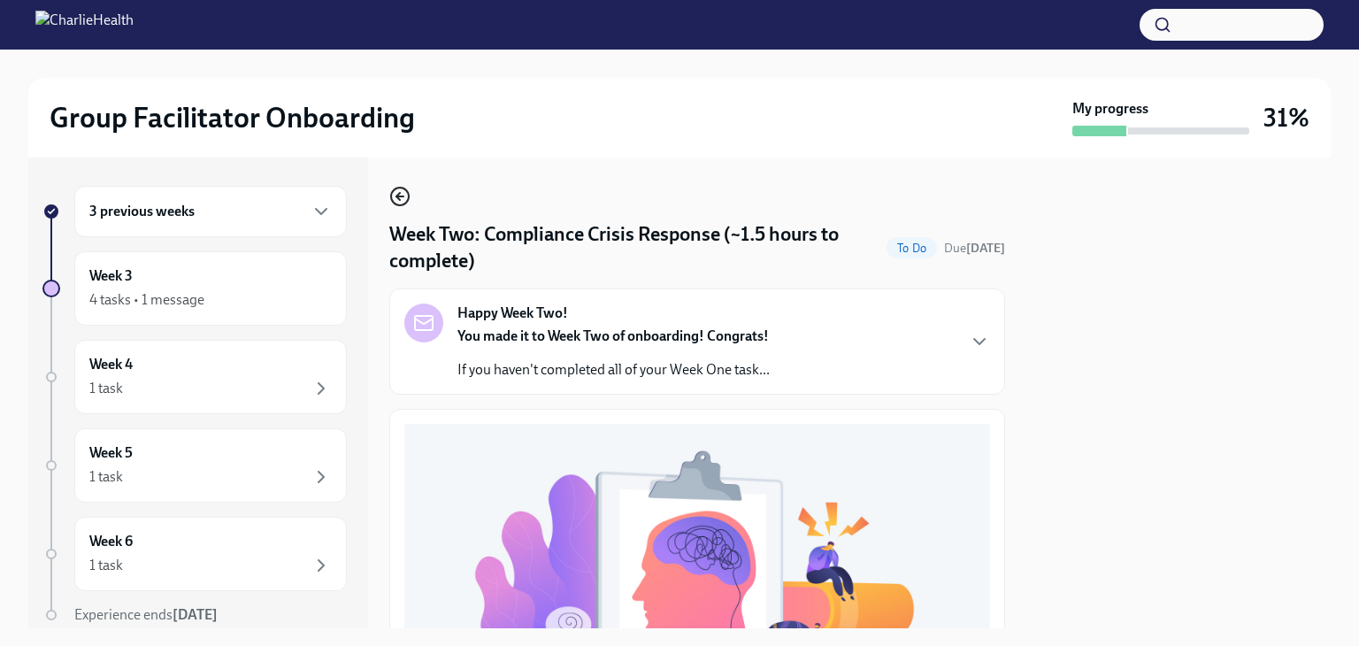
click at [407, 192] on circle "button" at bounding box center [400, 197] width 18 height 18
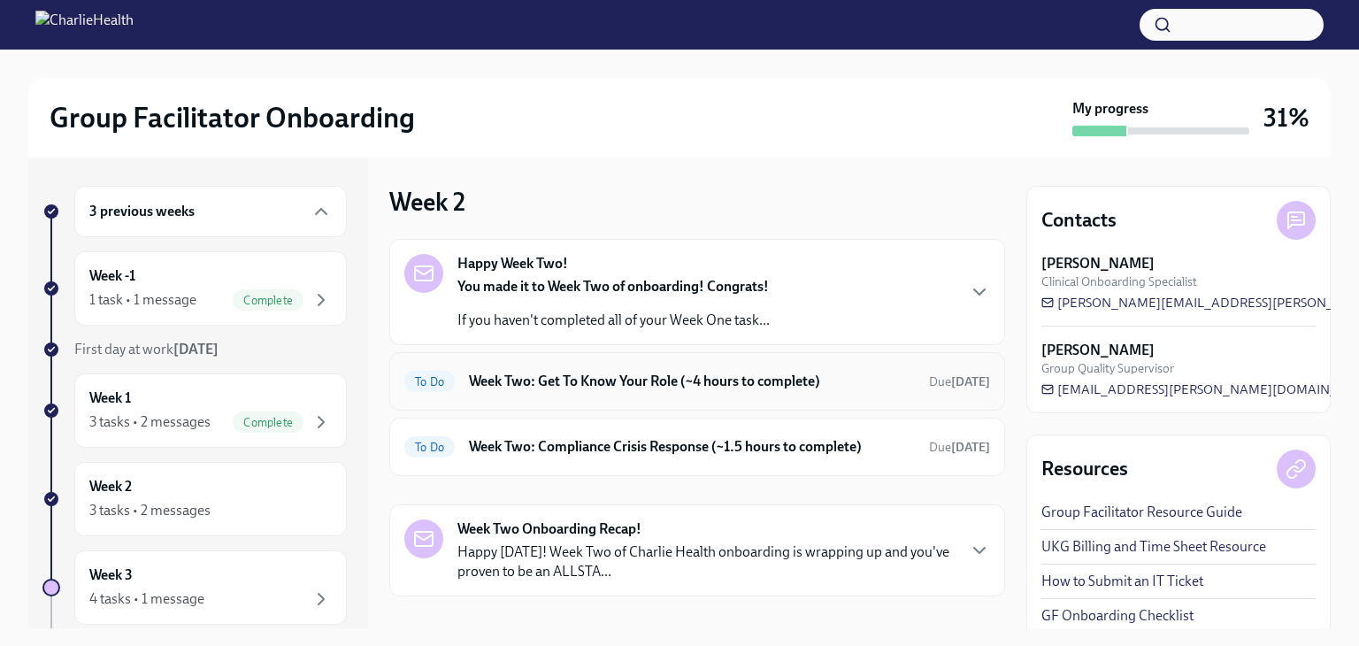
click at [704, 379] on h6 "Week Two: Get To Know Your Role (~4 hours to complete)" at bounding box center [692, 381] width 446 height 19
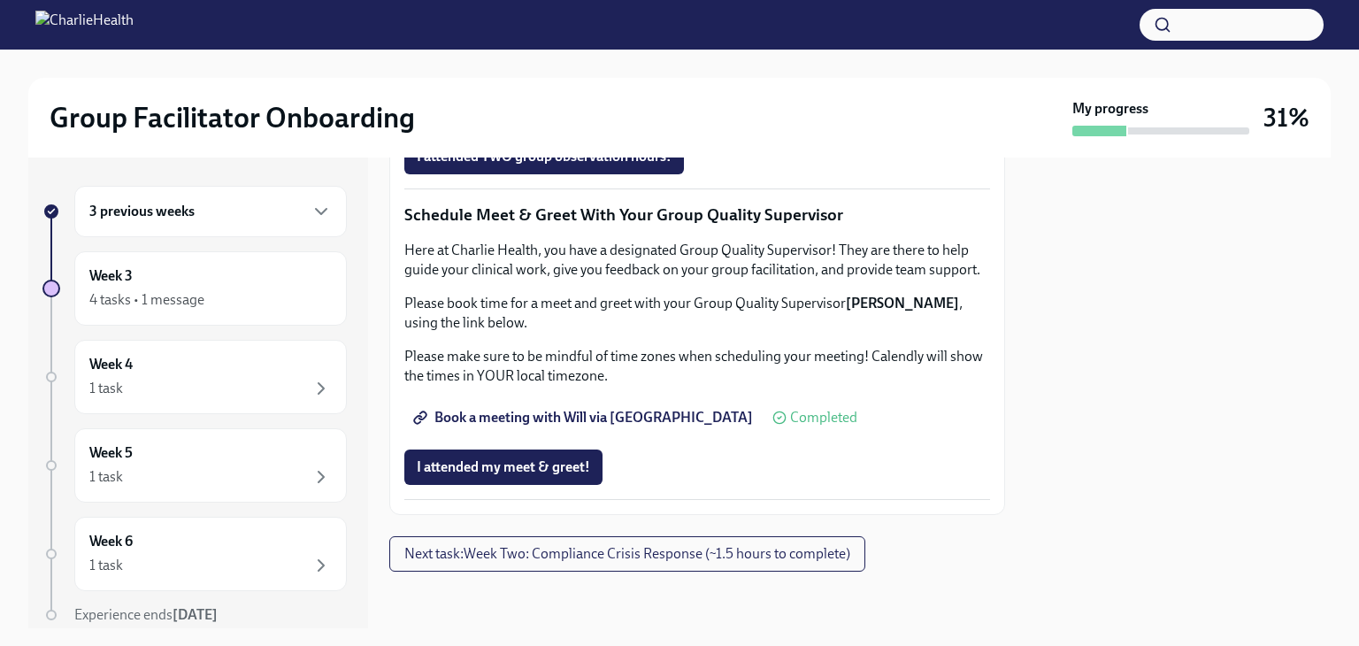
scroll to position [1328, 0]
click at [236, 315] on div "Week 3 4 tasks • 1 message" at bounding box center [210, 288] width 273 height 74
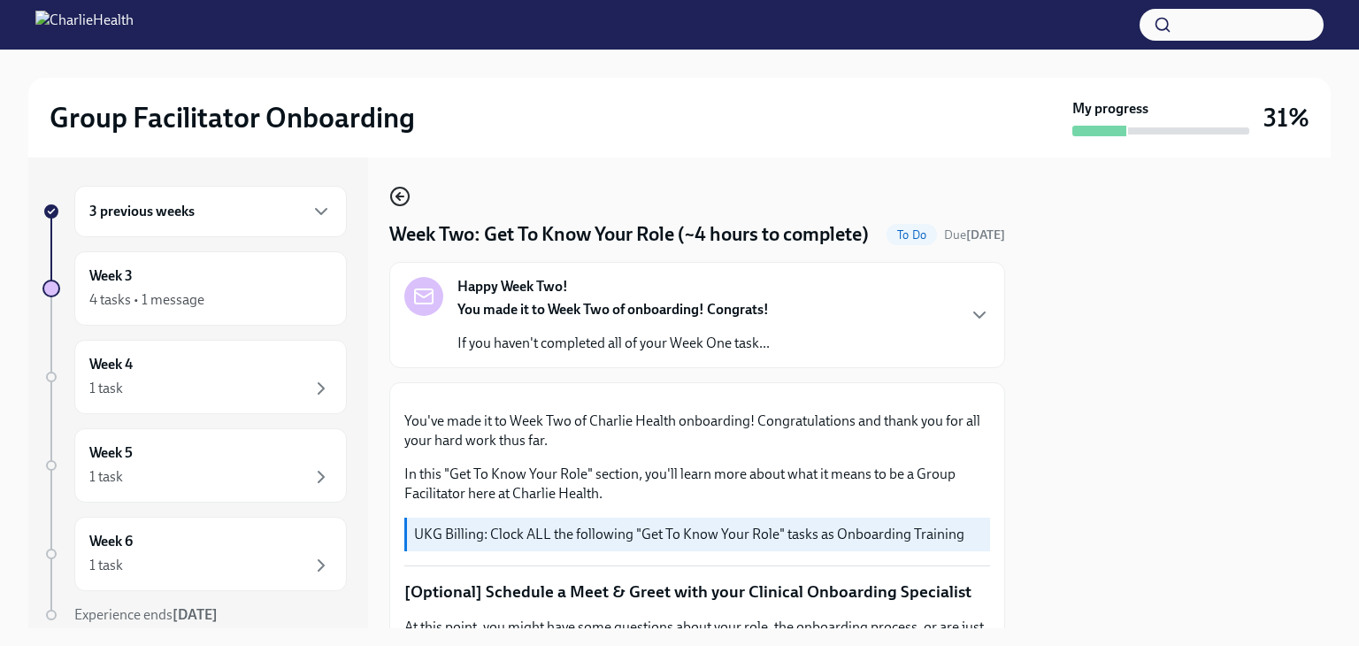
click at [402, 189] on icon "button" at bounding box center [399, 196] width 21 height 21
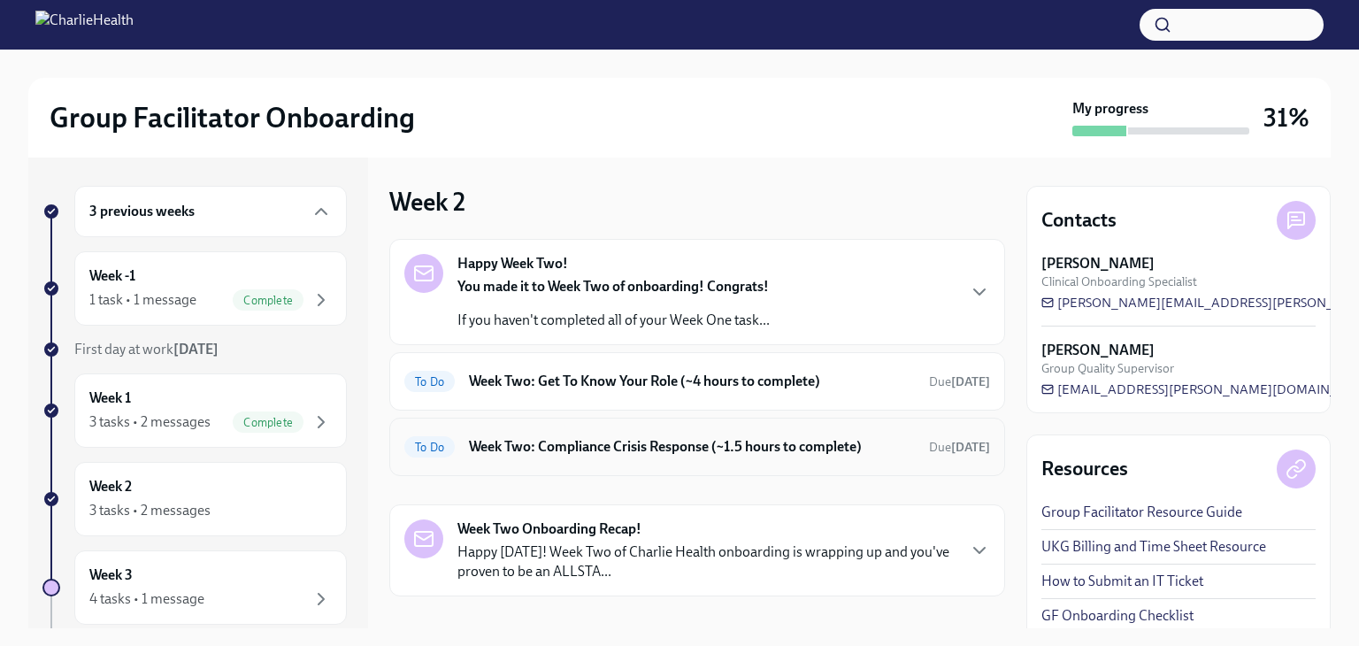
click at [603, 443] on h6 "Week Two: Compliance Crisis Response (~1.5 hours to complete)" at bounding box center [692, 446] width 446 height 19
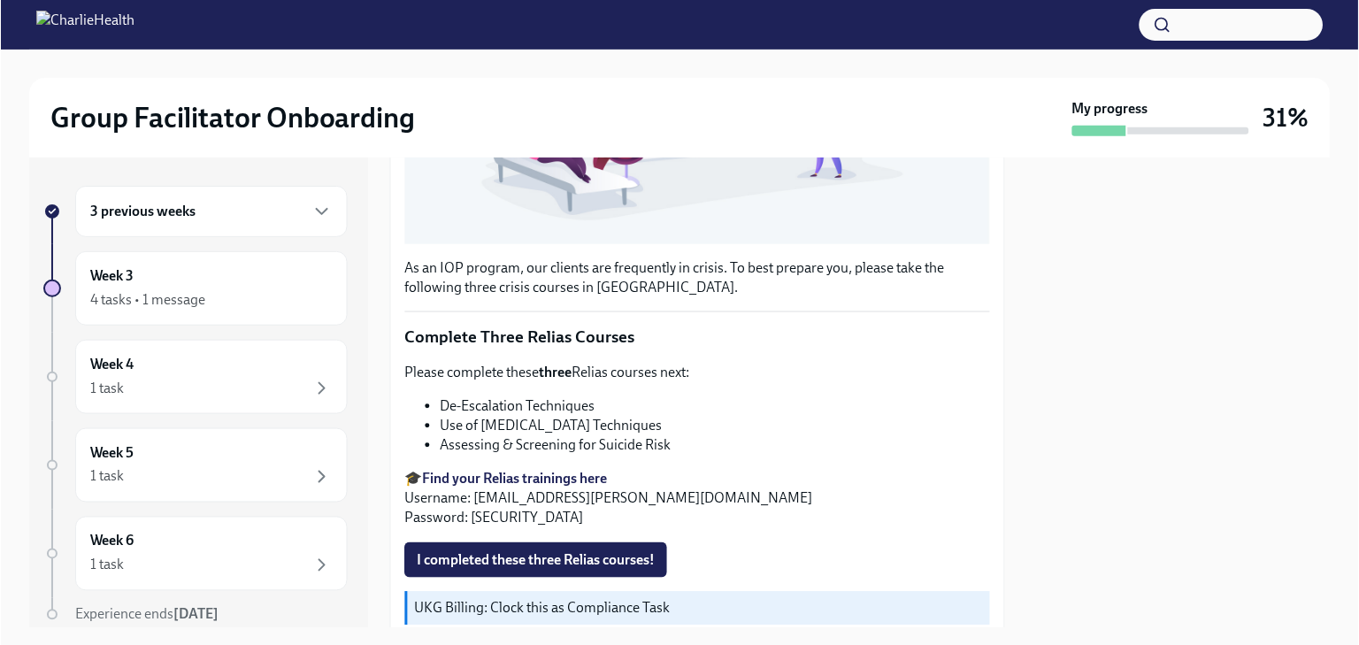
scroll to position [662, 0]
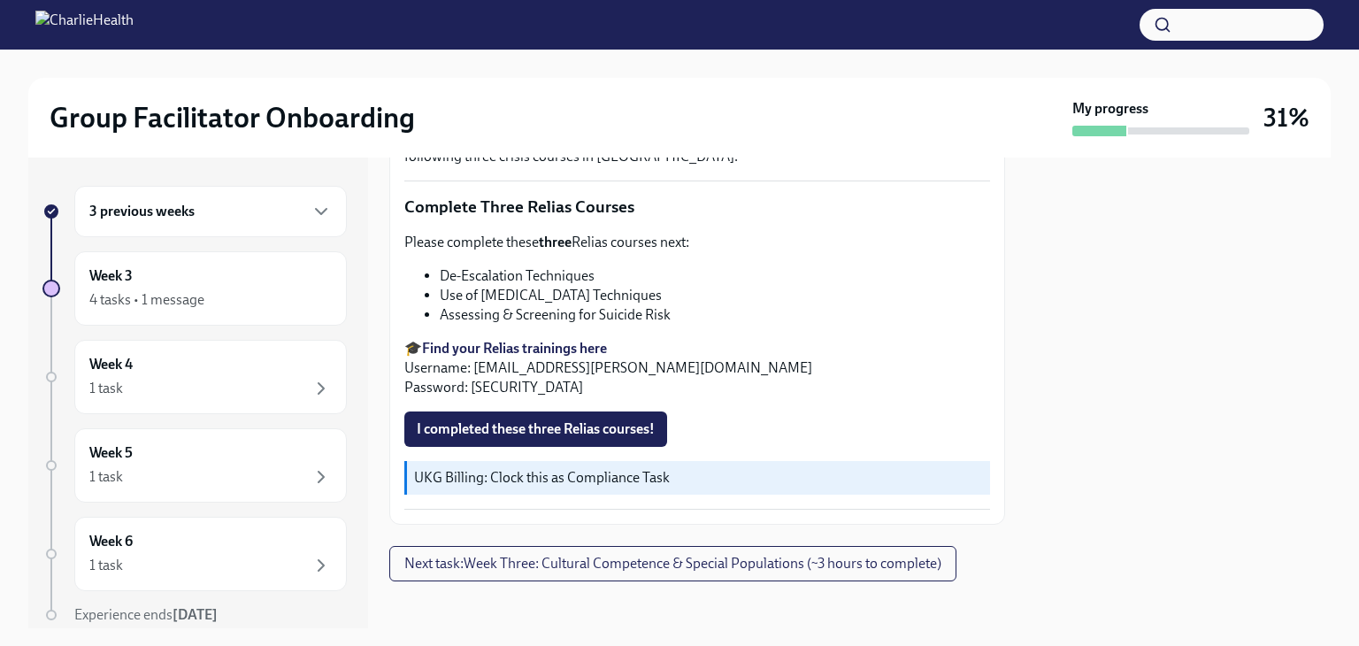
click at [503, 344] on strong "Find your Relias trainings here" at bounding box center [514, 348] width 185 height 17
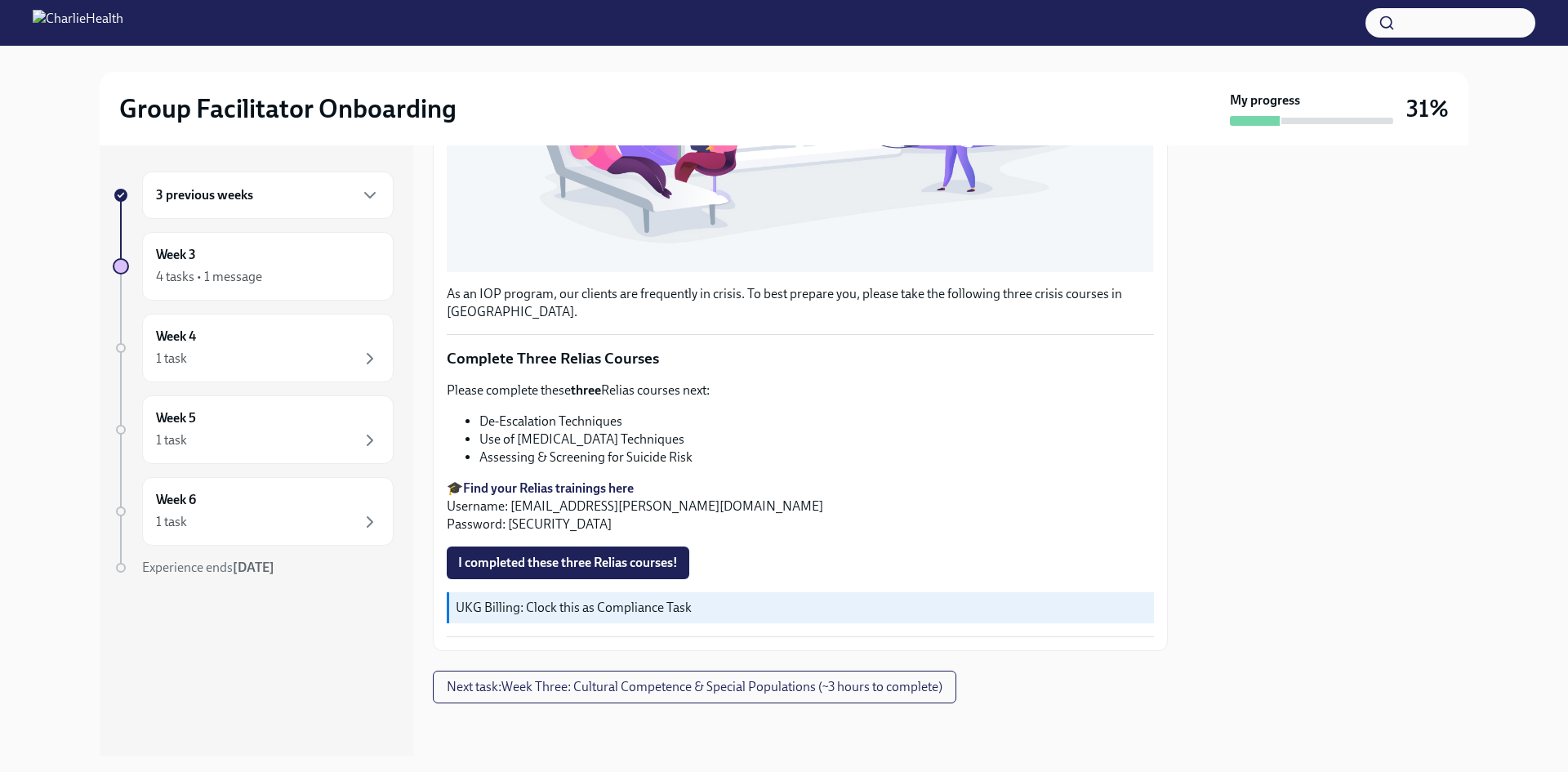
scroll to position [513, 0]
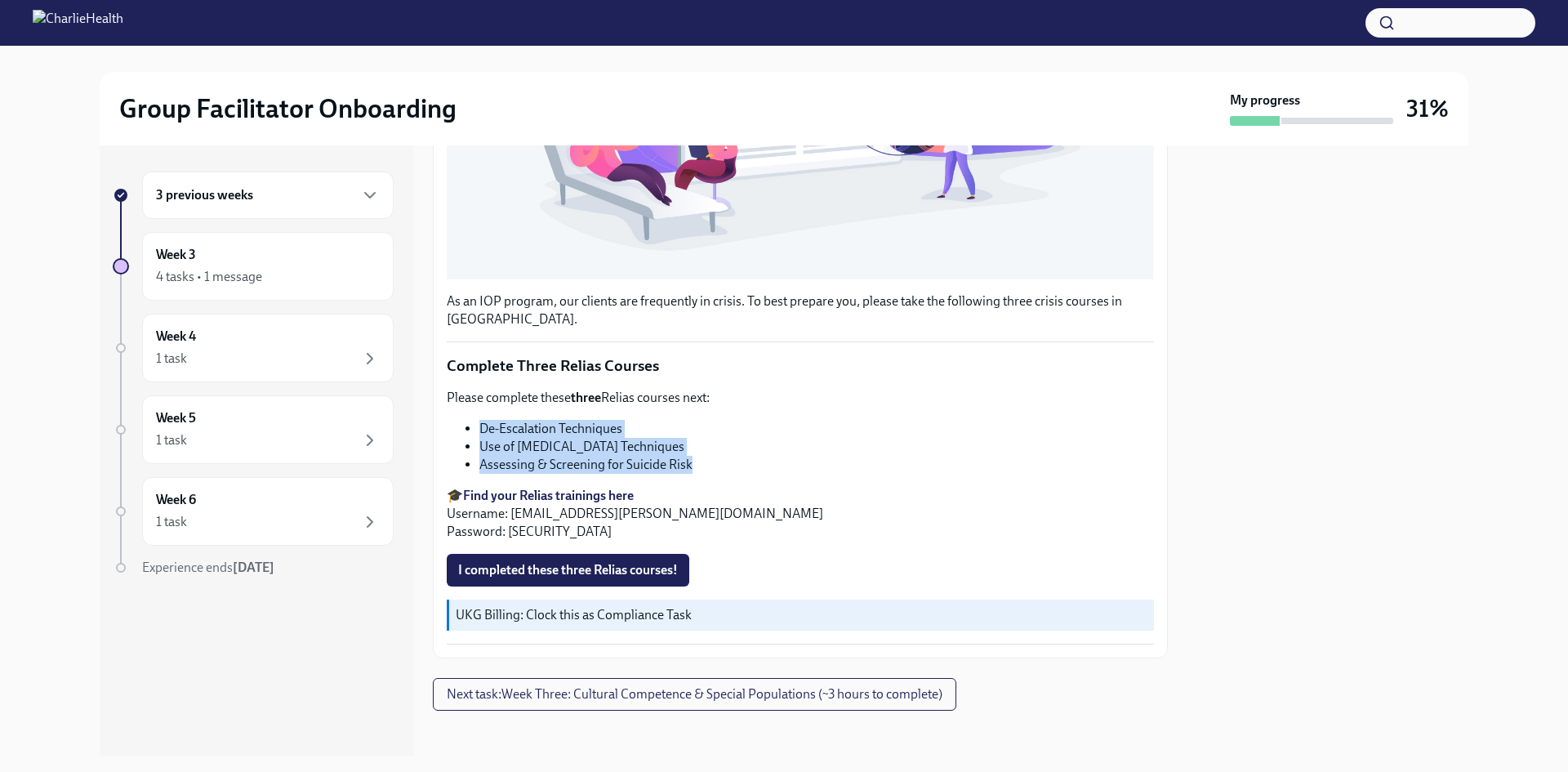
drag, startPoint x: 465, startPoint y: 416, endPoint x: 726, endPoint y: 449, distance: 263.1
click at [726, 449] on ul "De-Escalation Techniques Use of [MEDICAL_DATA] Techniques Assessing & Screening…" at bounding box center [800, 447] width 707 height 54
click at [565, 488] on strong "Find your Relias trainings here" at bounding box center [548, 495] width 171 height 16
click at [521, 488] on strong "Find your Relias trainings here" at bounding box center [548, 495] width 171 height 16
click at [573, 492] on strong "Find your Relias trainings here" at bounding box center [548, 495] width 171 height 16
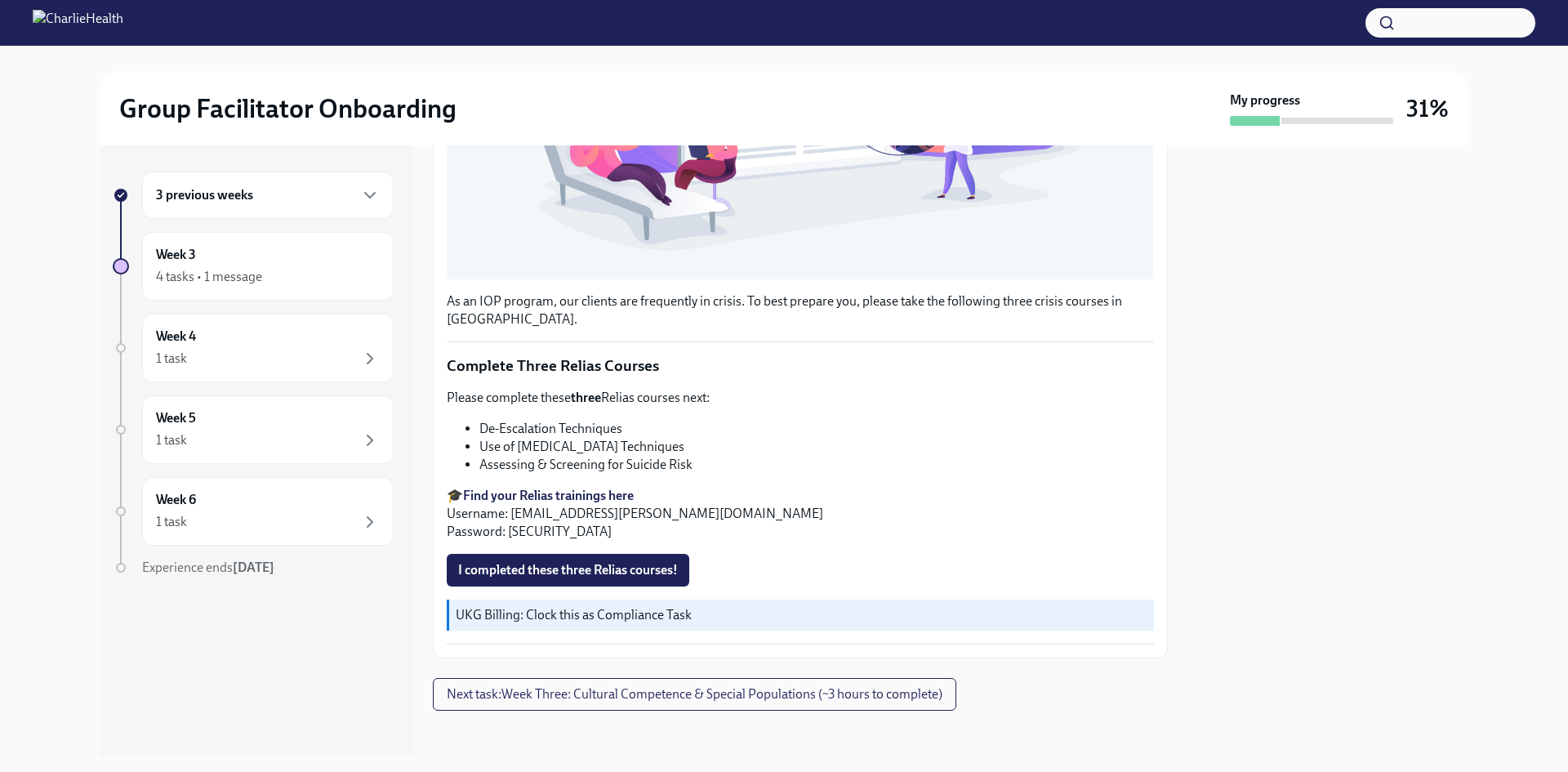
click at [1219, 334] on div at bounding box center [1328, 451] width 281 height 610
click at [1246, 447] on div at bounding box center [1328, 451] width 281 height 610
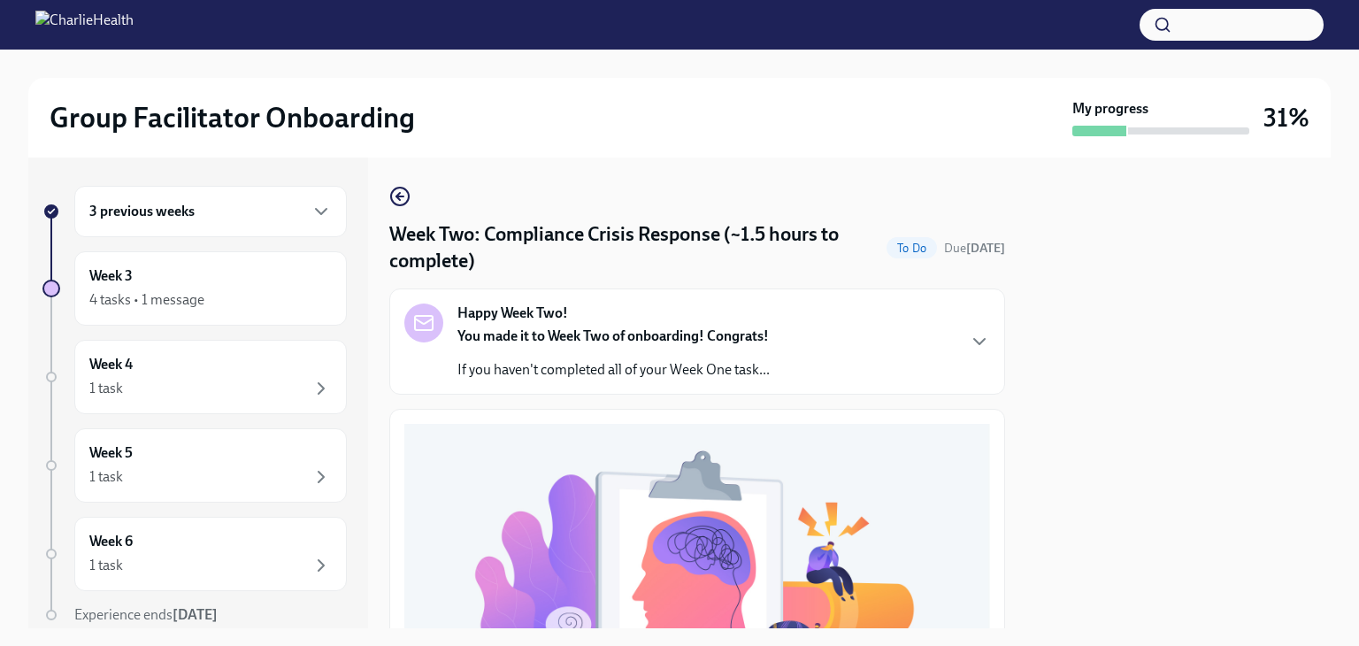
scroll to position [531, 0]
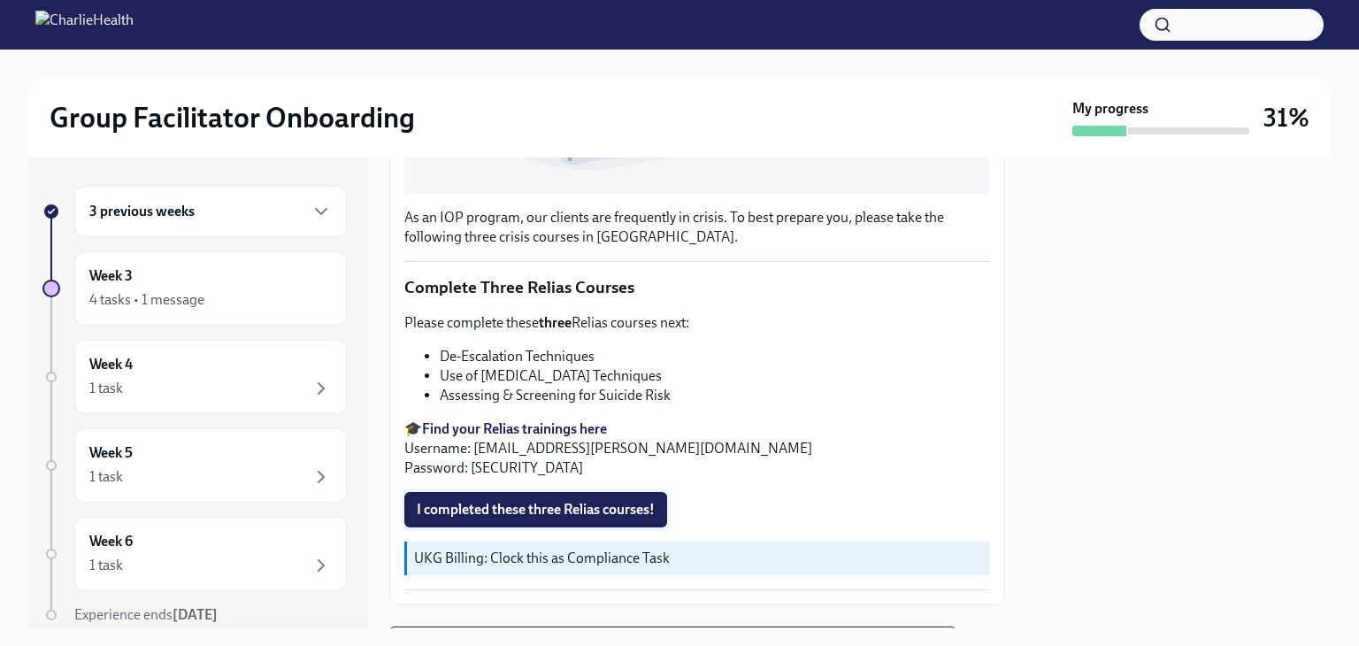
scroll to position [662, 0]
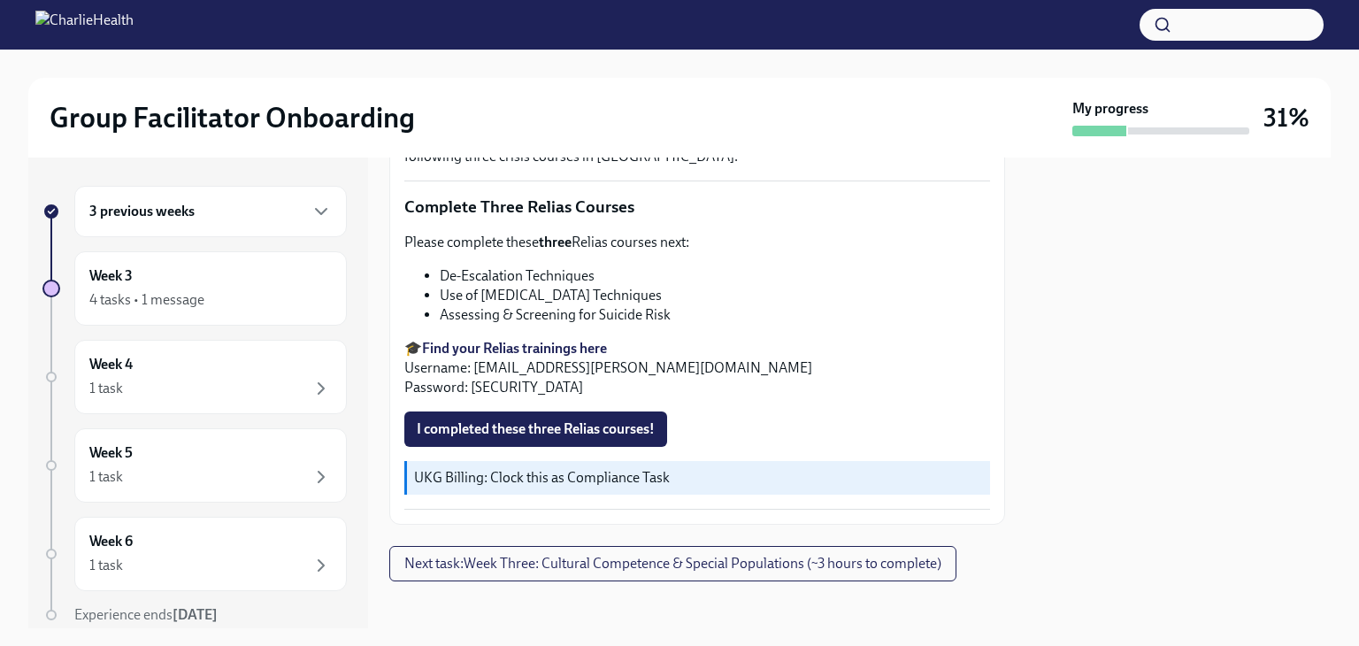
click at [542, 344] on strong "Find your Relias trainings here" at bounding box center [514, 348] width 185 height 17
click at [198, 212] on div "3 previous weeks" at bounding box center [210, 211] width 243 height 21
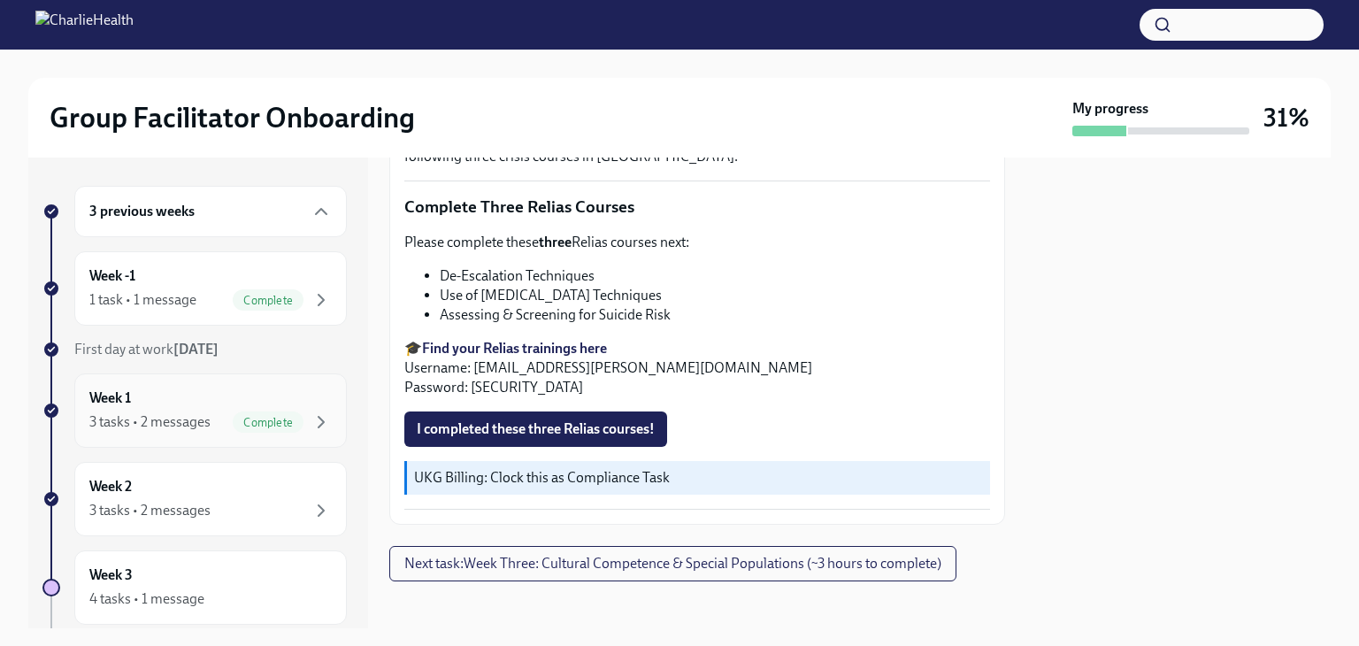
click at [199, 436] on div "Week 1 3 tasks • 2 messages Complete" at bounding box center [210, 410] width 273 height 74
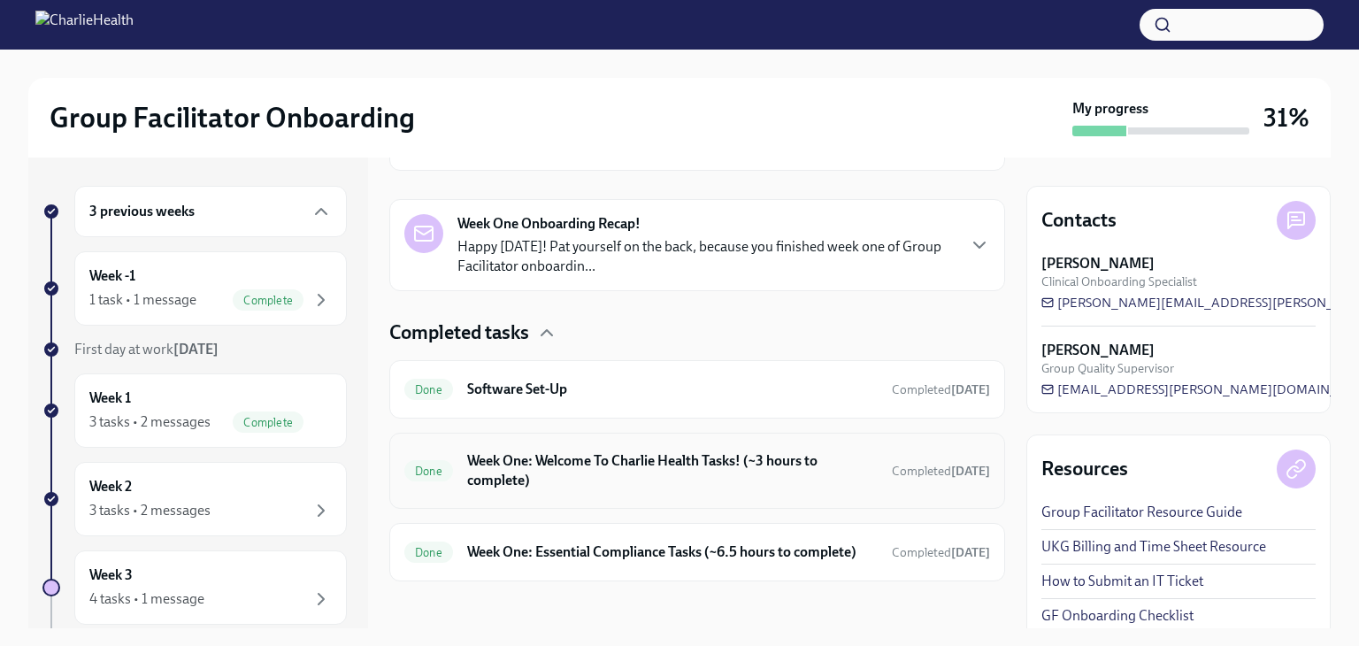
scroll to position [379, 0]
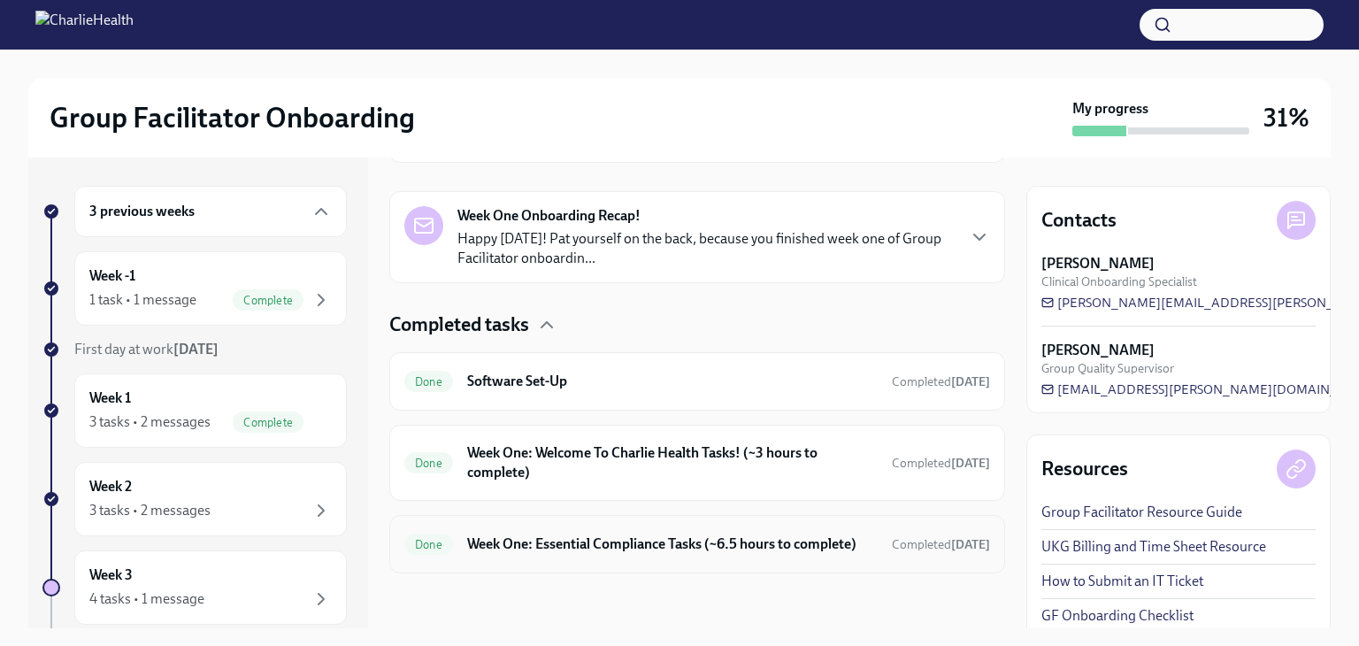
click at [595, 544] on h6 "Week One: Essential Compliance Tasks (~6.5 hours to complete)" at bounding box center [672, 544] width 411 height 19
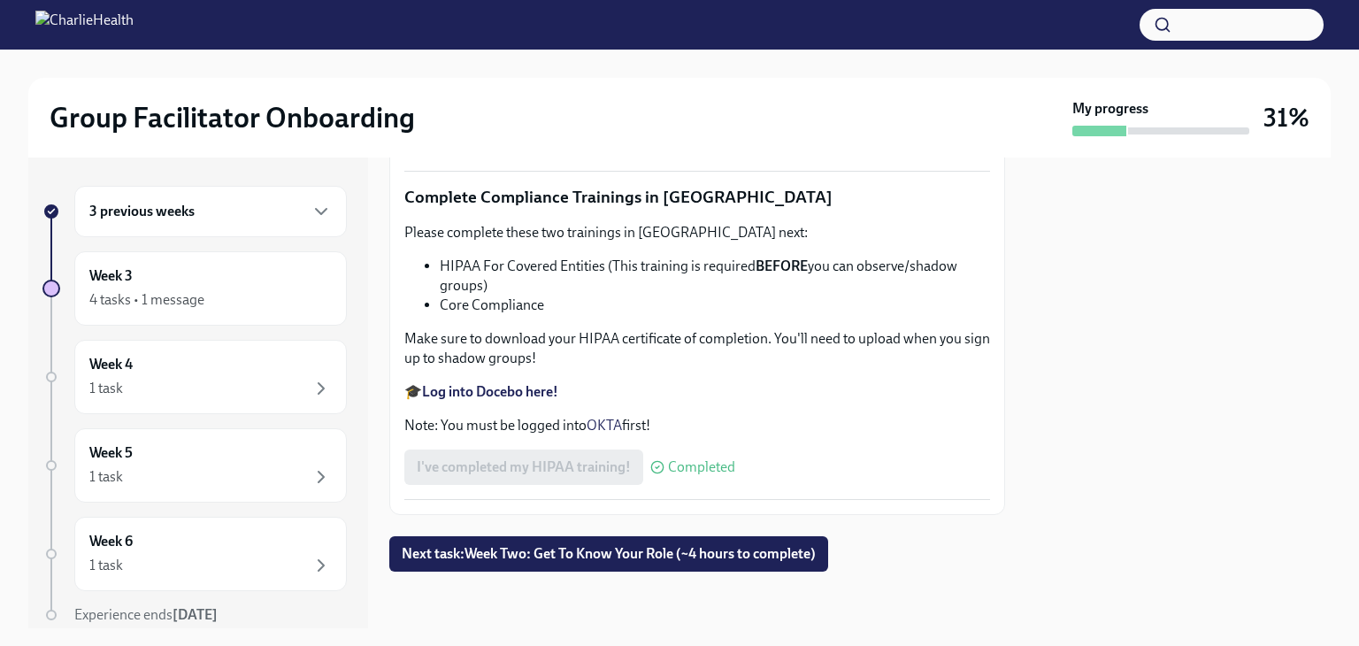
scroll to position [3533, 0]
click at [490, 52] on strong "Log into Relias here" at bounding box center [482, 43] width 120 height 17
click at [506, 52] on strong "Log into Relias here" at bounding box center [482, 43] width 120 height 17
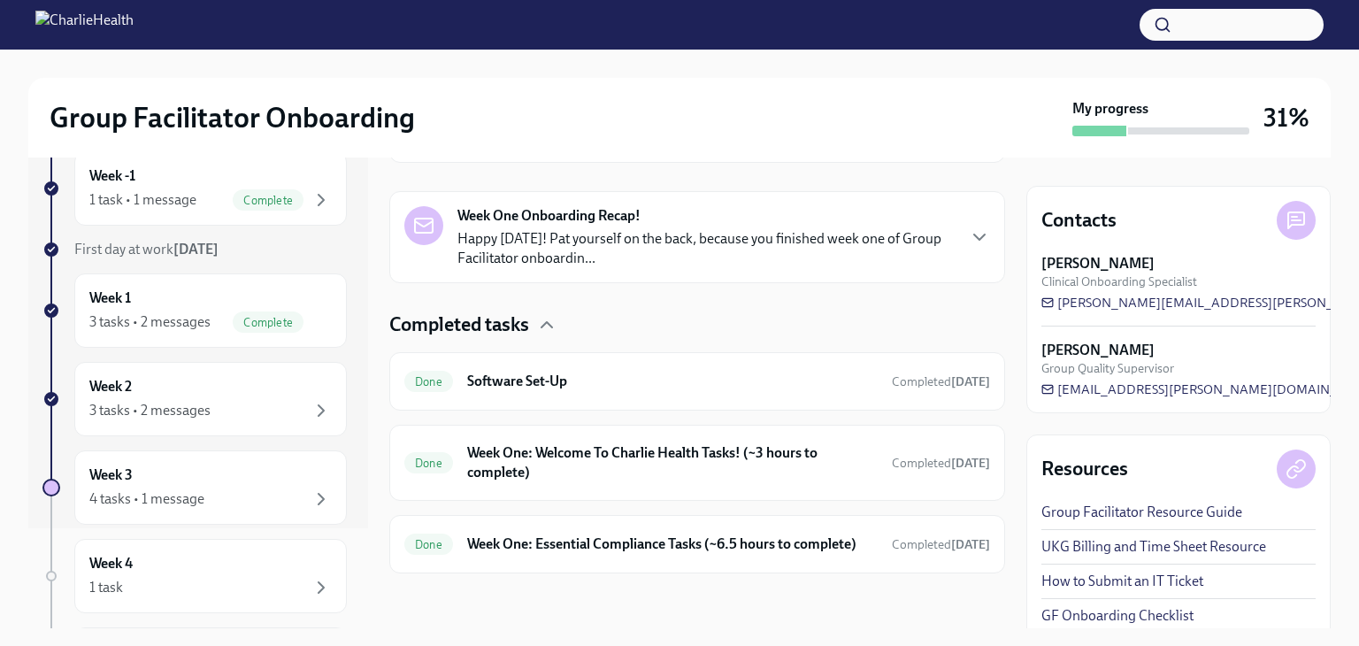
scroll to position [177, 0]
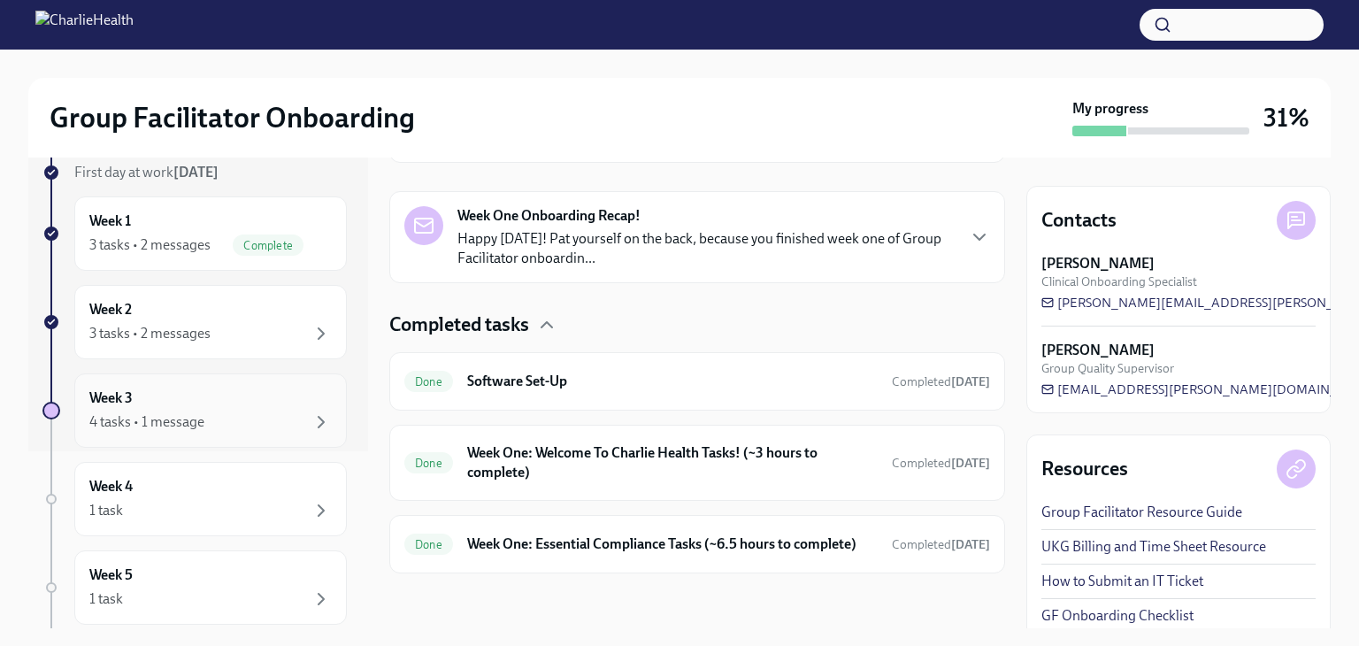
click at [255, 374] on div "Week 3 4 tasks • 1 message" at bounding box center [210, 410] width 273 height 74
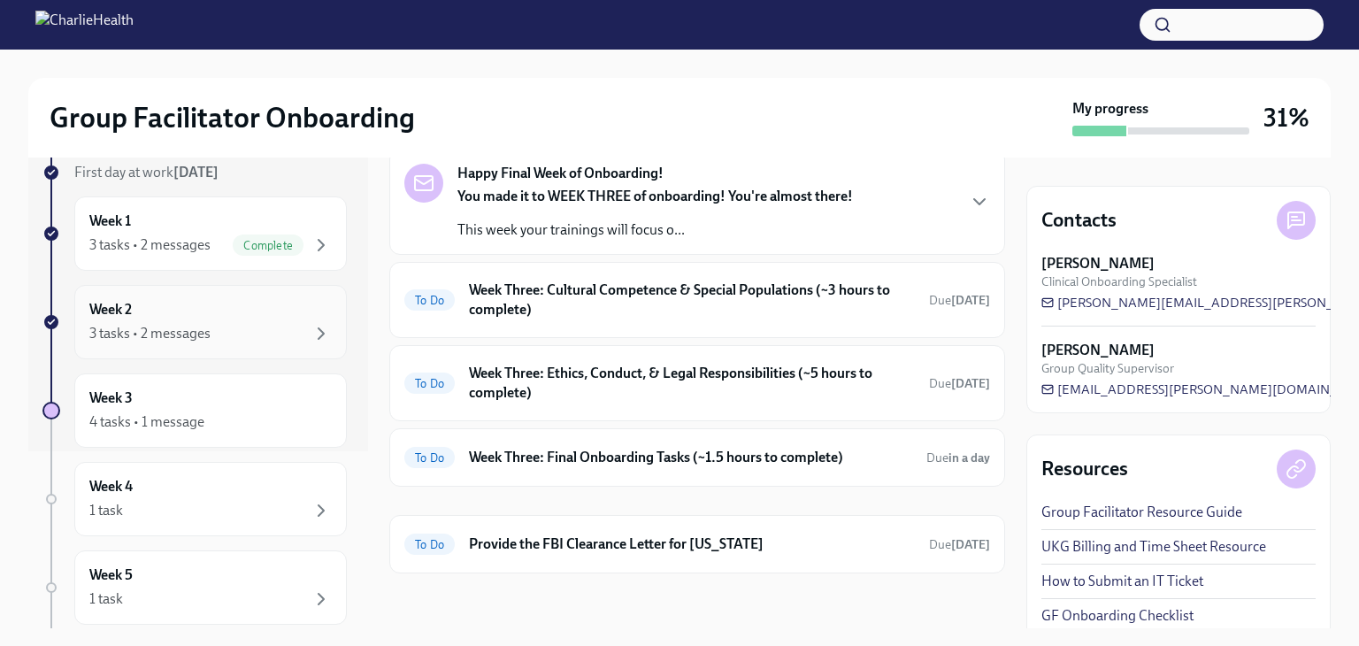
click at [253, 350] on div "Week 2 3 tasks • 2 messages" at bounding box center [210, 322] width 273 height 74
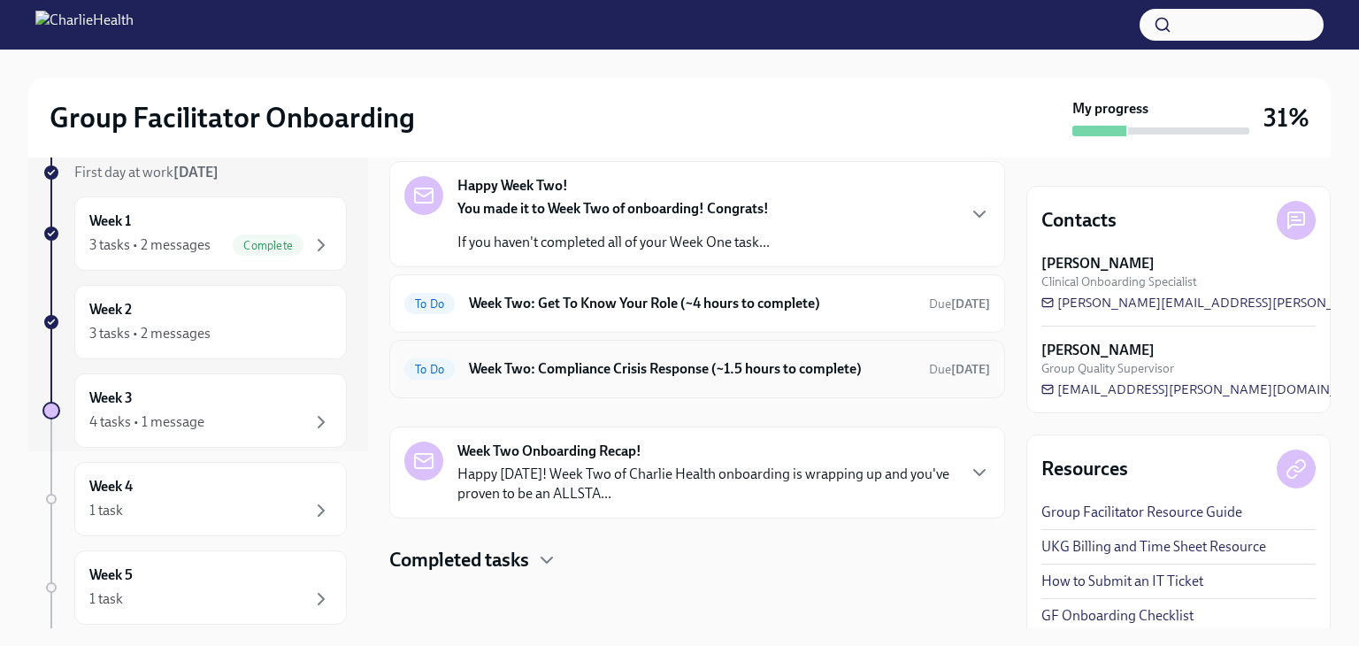
click at [679, 359] on h6 "Week Two: Compliance Crisis Response (~1.5 hours to complete)" at bounding box center [692, 368] width 446 height 19
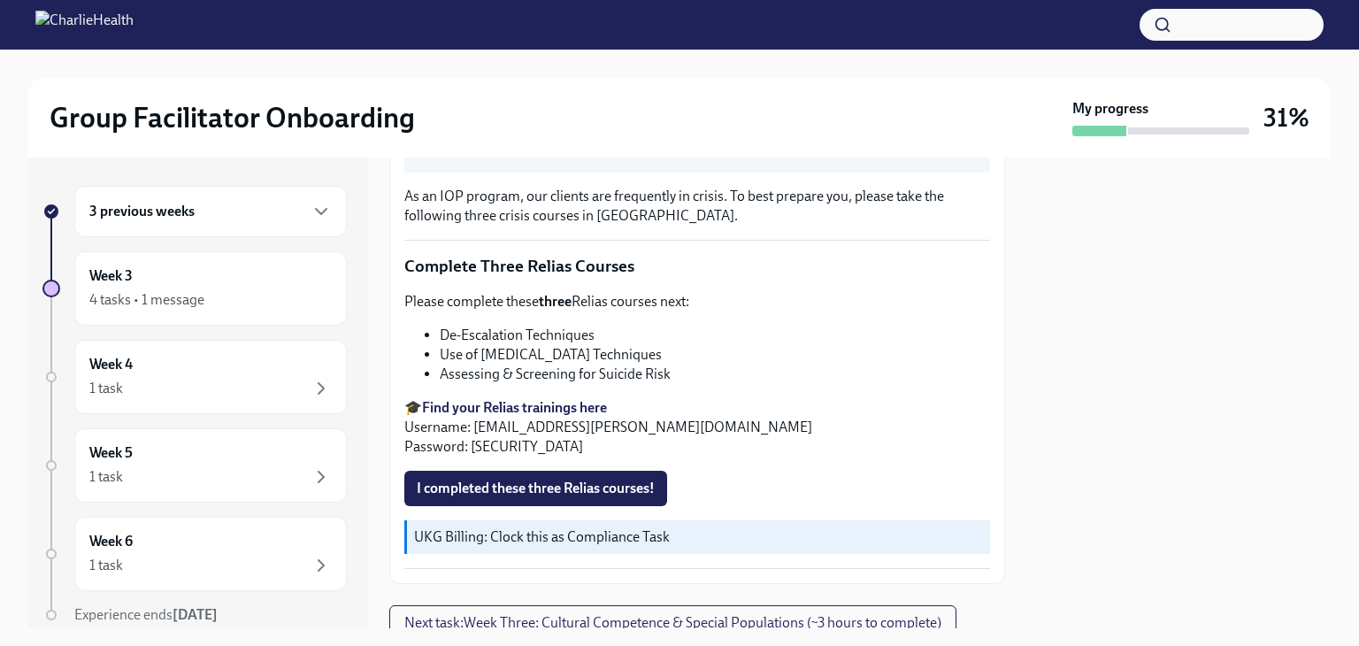
scroll to position [574, 0]
